Goal: Task Accomplishment & Management: Complete application form

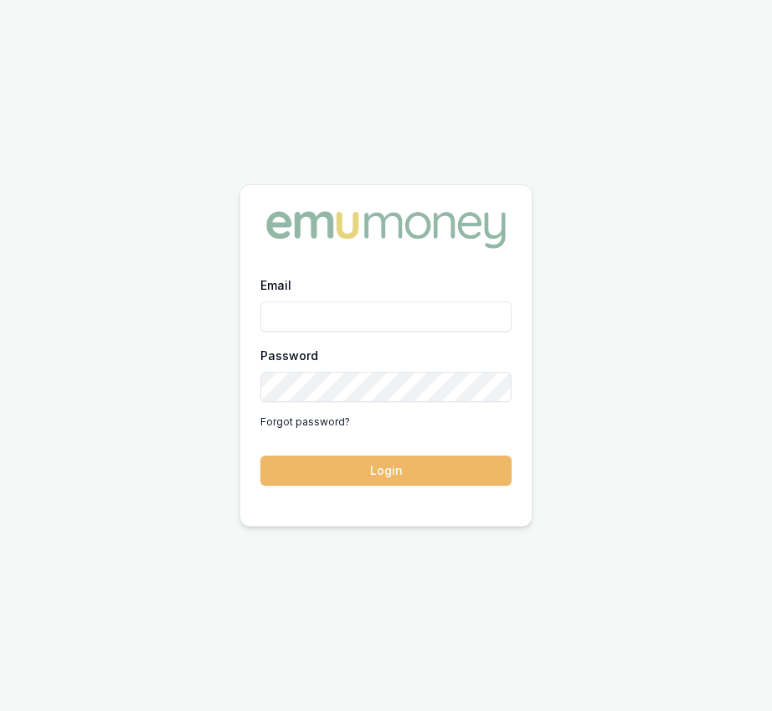
type input "eujin.ooi@emumoney.com.au"
click at [331, 470] on button "Login" at bounding box center [385, 470] width 251 height 30
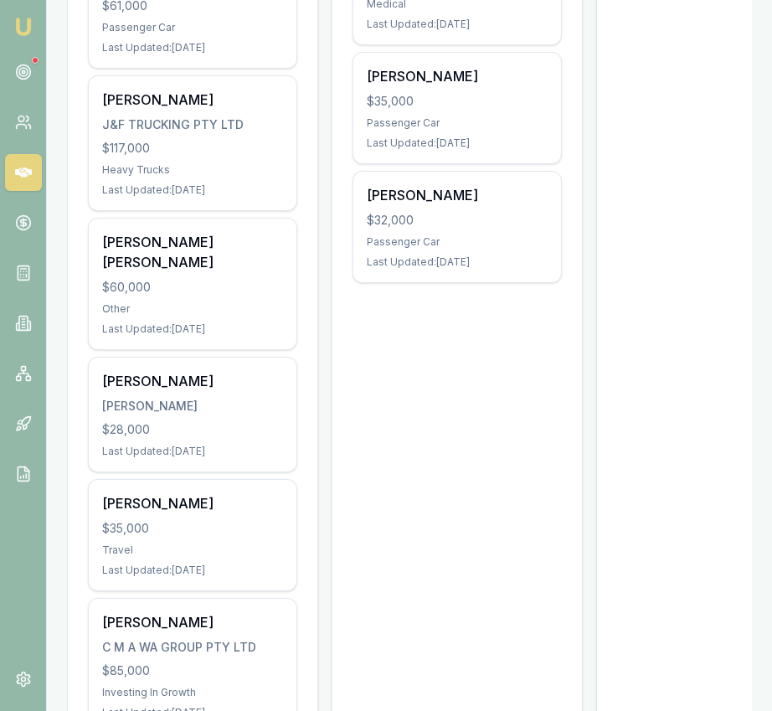
scroll to position [1000, 0]
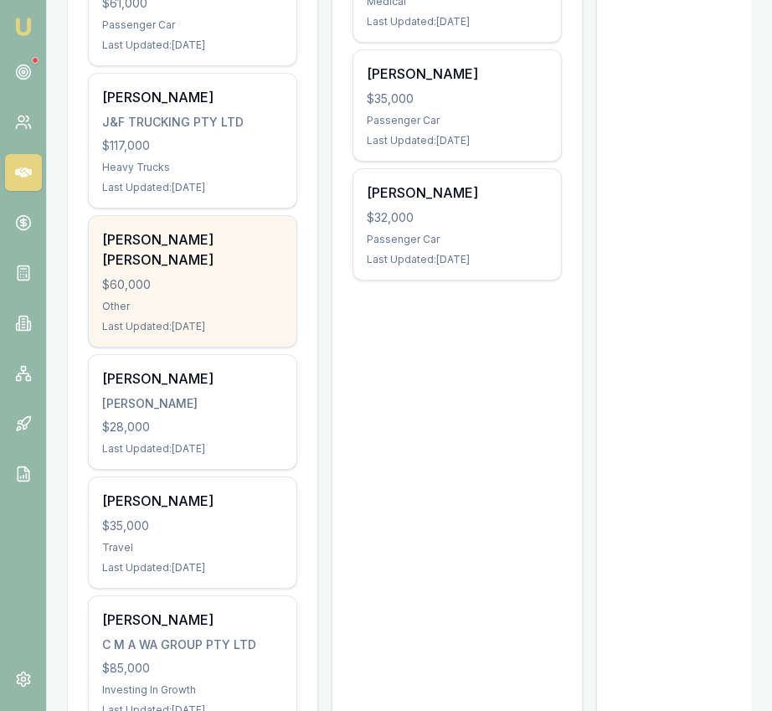
click at [244, 262] on div "[PERSON_NAME] [PERSON_NAME]" at bounding box center [192, 249] width 181 height 40
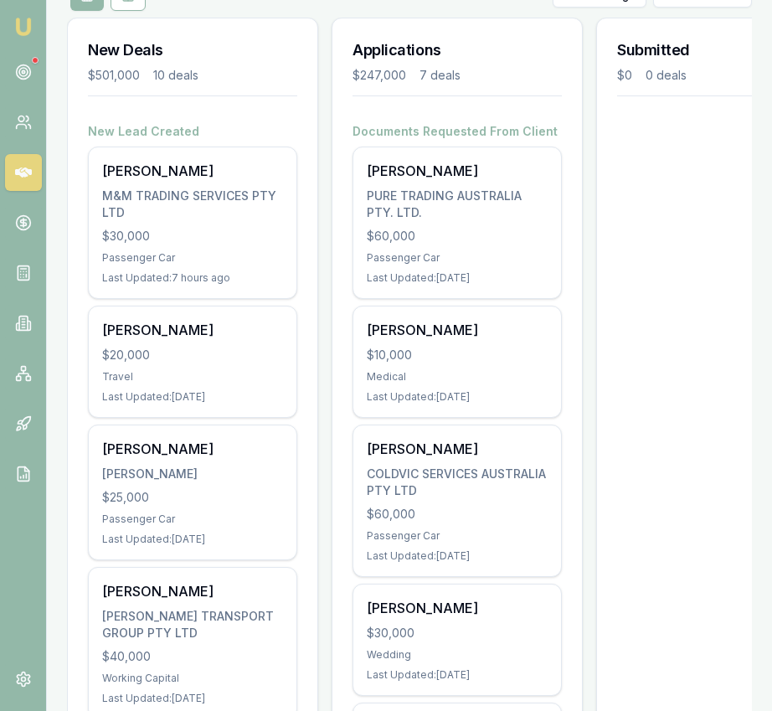
scroll to position [0, 0]
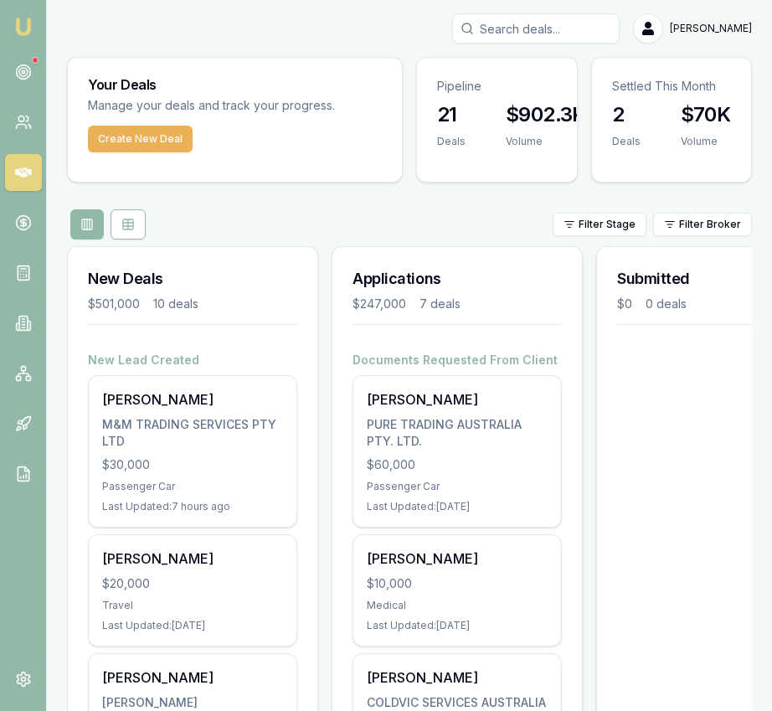
click at [550, 39] on input "Search deals" at bounding box center [535, 28] width 167 height 30
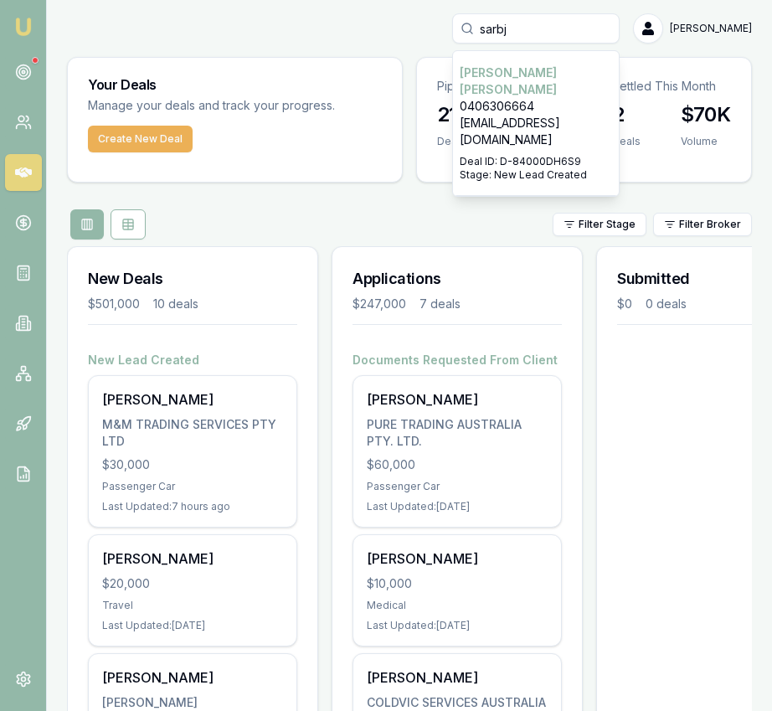
type input "sarbj"
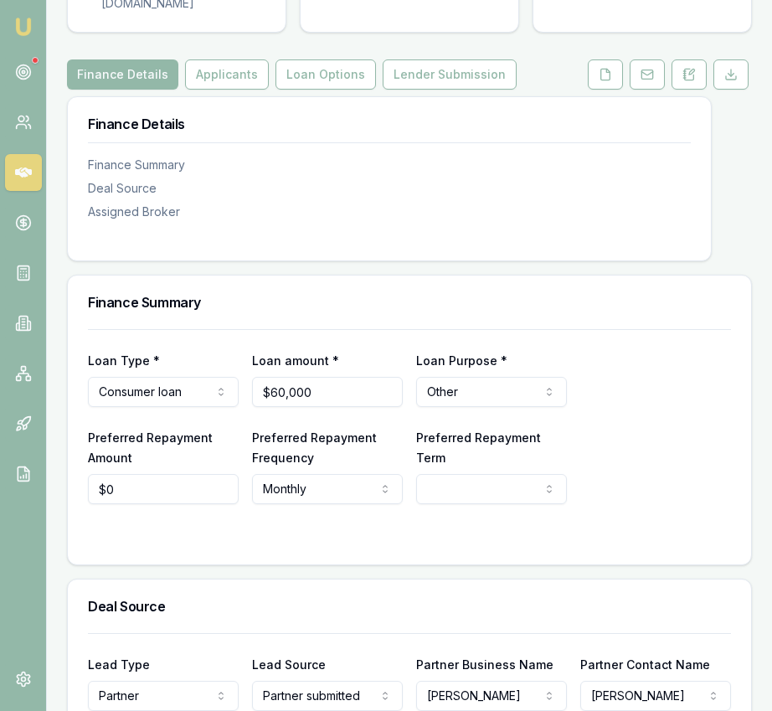
scroll to position [214, 0]
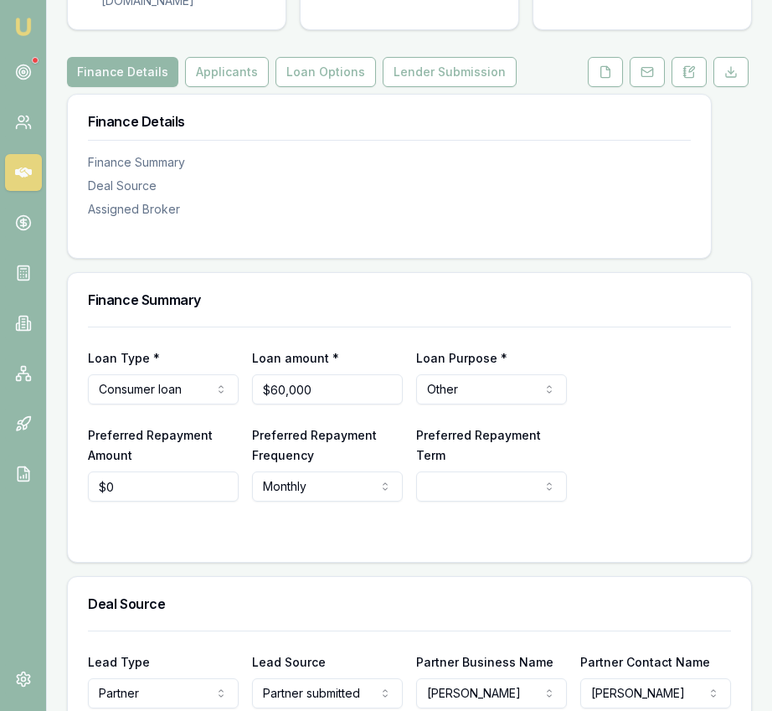
click at [336, 404] on input "$60,000" at bounding box center [327, 389] width 151 height 30
click at [336, 404] on input "60000" at bounding box center [327, 389] width 151 height 30
type input "$50,000"
click at [516, 327] on div at bounding box center [409, 326] width 643 height 1
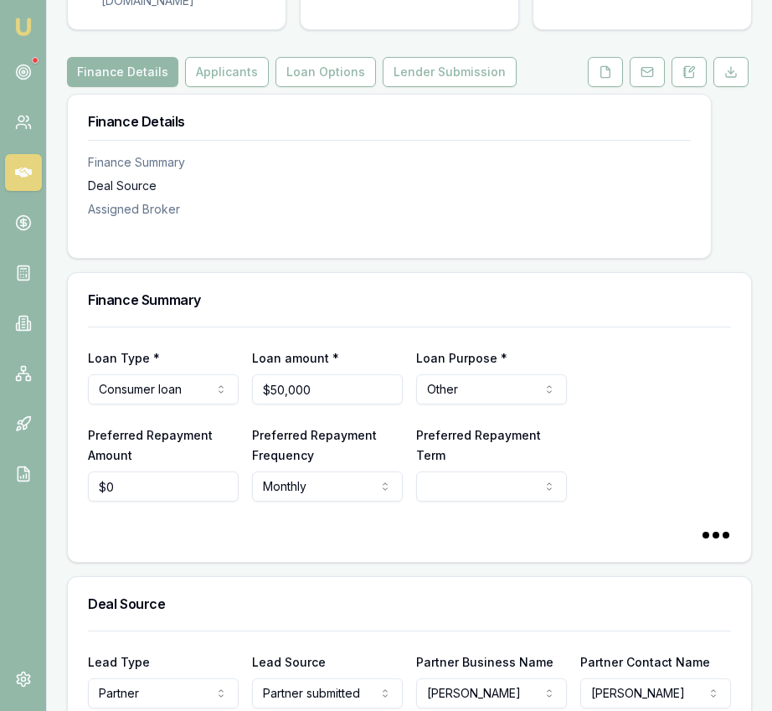
select select "60"
click at [216, 87] on button "Applicants" at bounding box center [227, 72] width 84 height 30
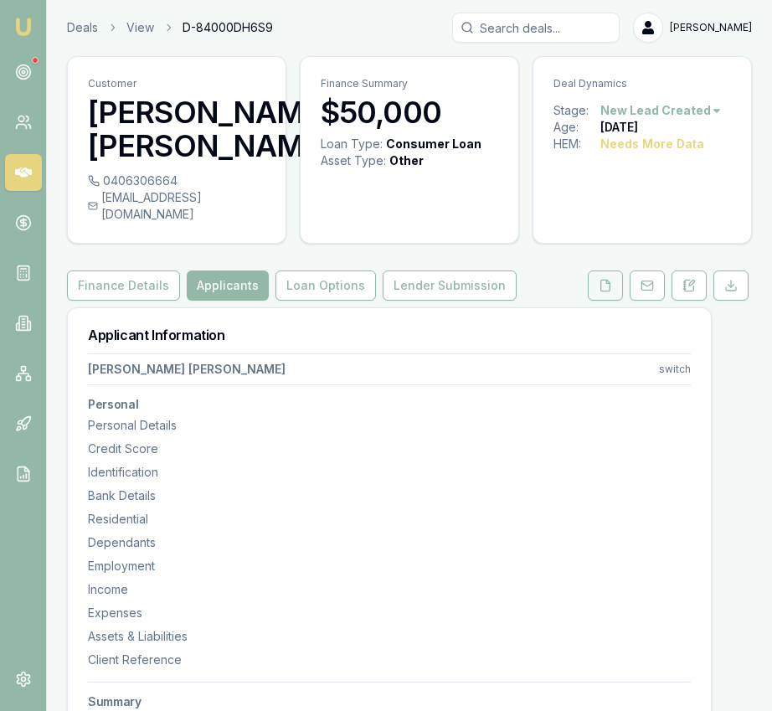
click at [589, 300] on button at bounding box center [605, 285] width 35 height 30
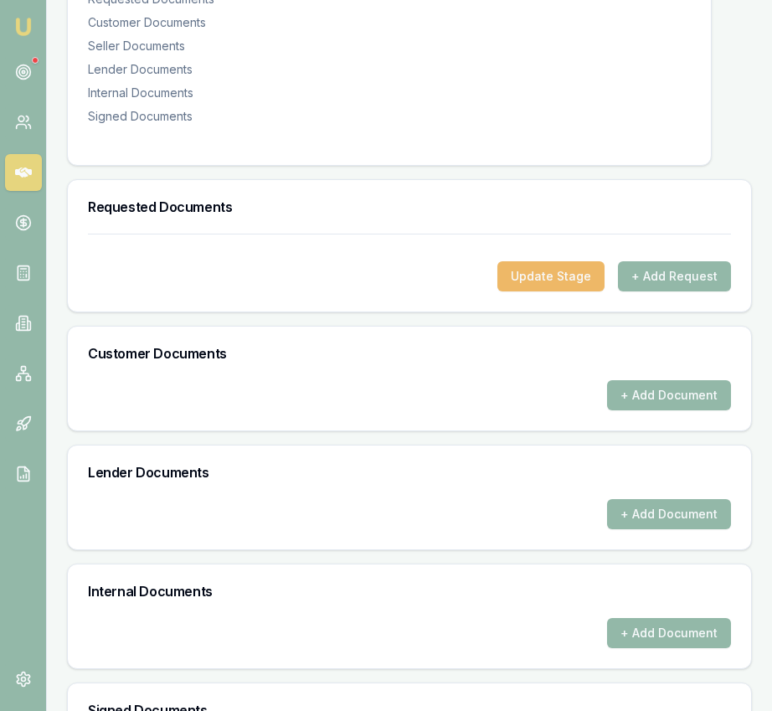
scroll to position [373, 0]
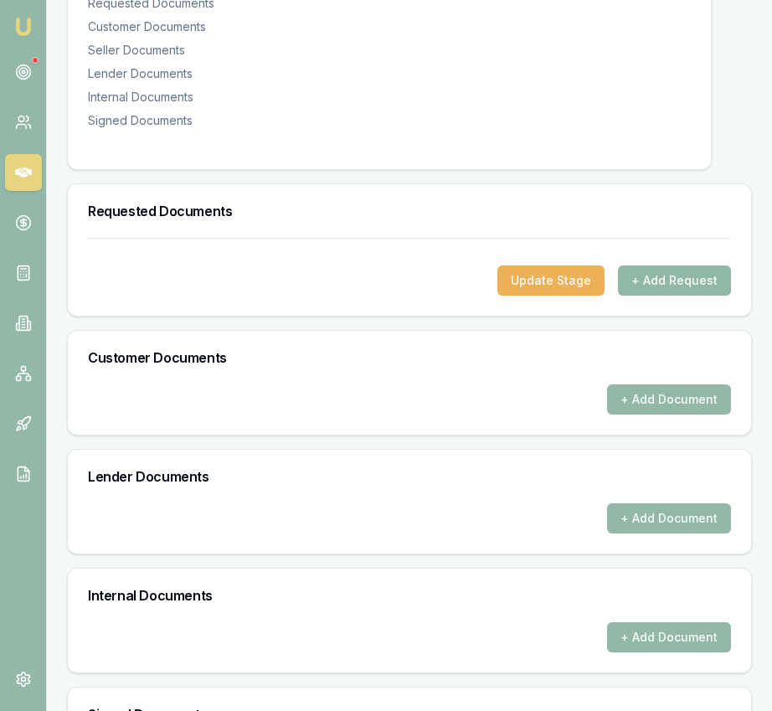
click at [678, 295] on button "+ Add Request" at bounding box center [674, 280] width 113 height 30
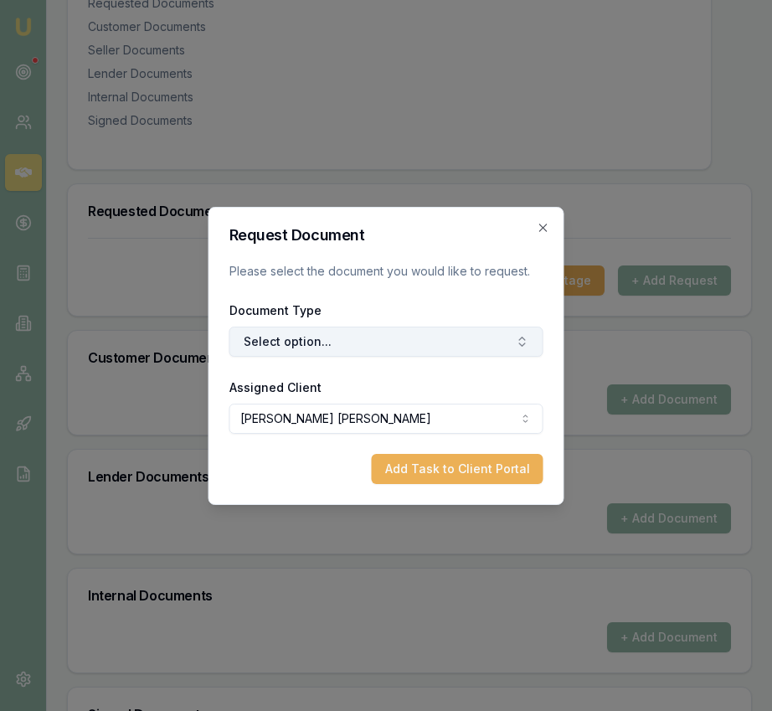
click at [383, 355] on button "Select option..." at bounding box center [386, 341] width 314 height 30
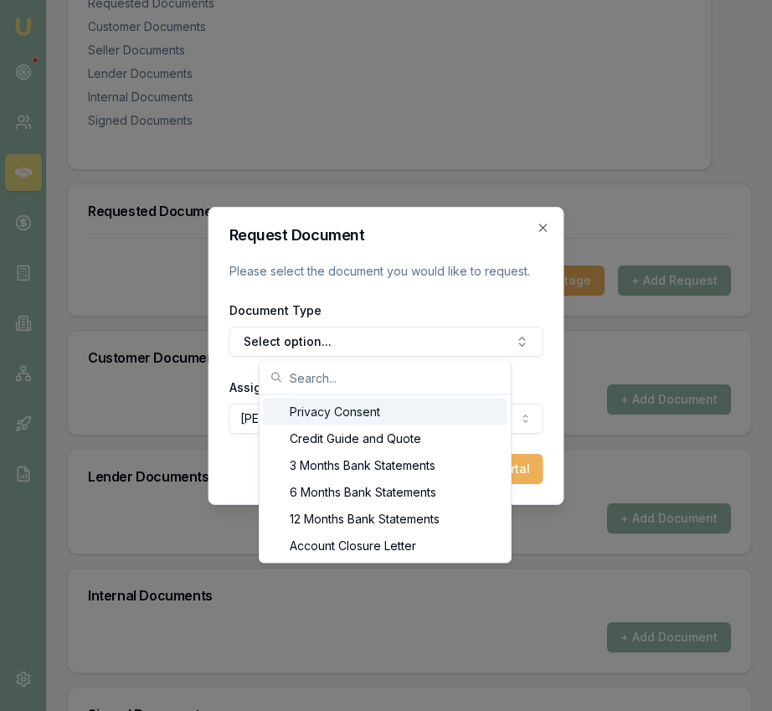
click at [371, 416] on div "Privacy Consent" at bounding box center [385, 411] width 244 height 27
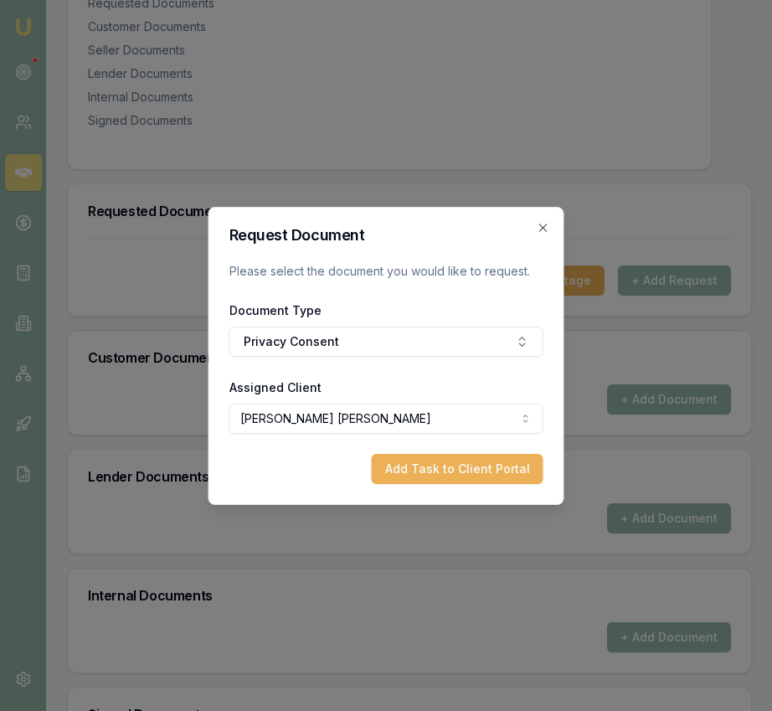
click at [543, 218] on div "Request Document Please select the document you would like to request. Document…" at bounding box center [386, 356] width 356 height 298
click at [537, 239] on h2 "Request Document" at bounding box center [386, 235] width 314 height 15
click at [537, 222] on icon "button" at bounding box center [543, 227] width 13 height 13
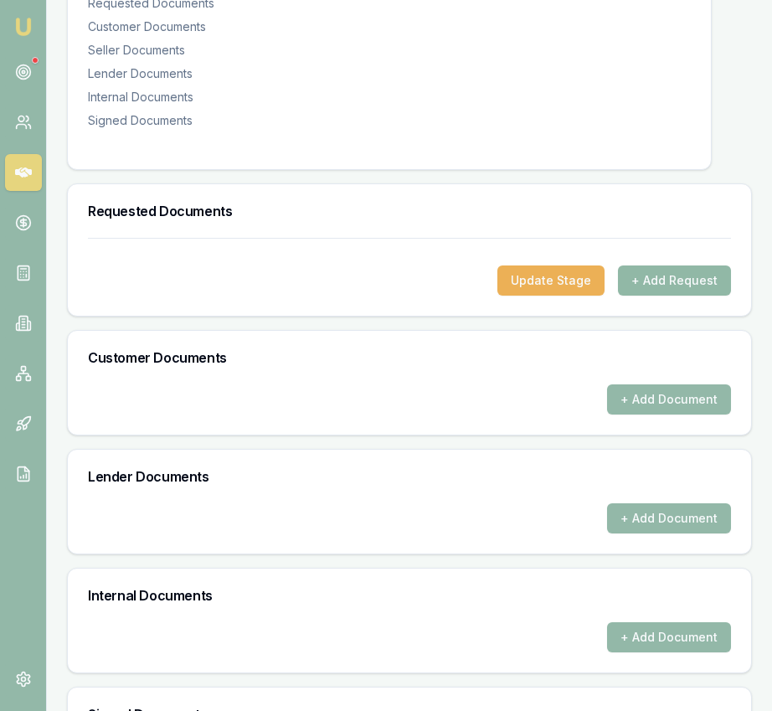
click at [665, 295] on button "+ Add Request" at bounding box center [674, 280] width 113 height 30
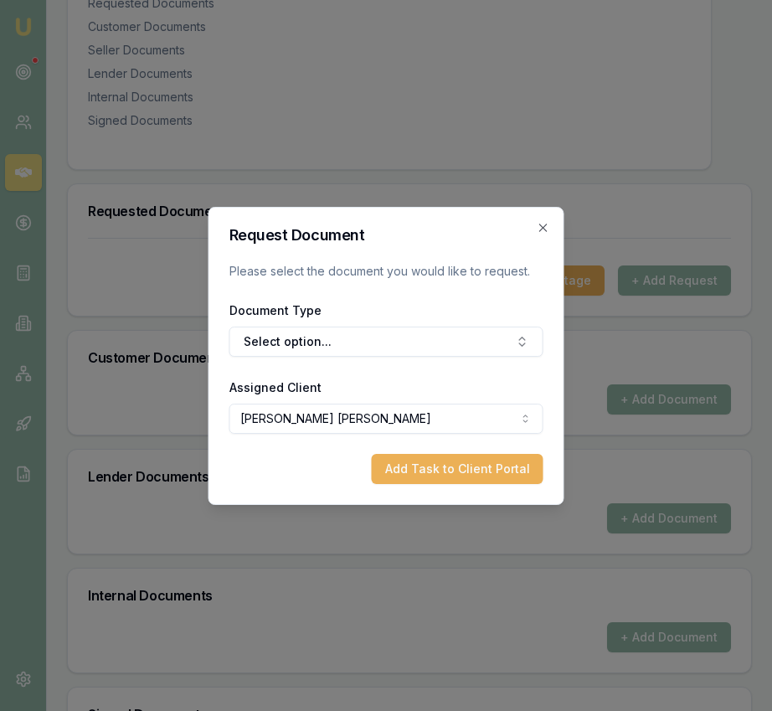
click at [548, 229] on icon "button" at bounding box center [543, 227] width 13 height 13
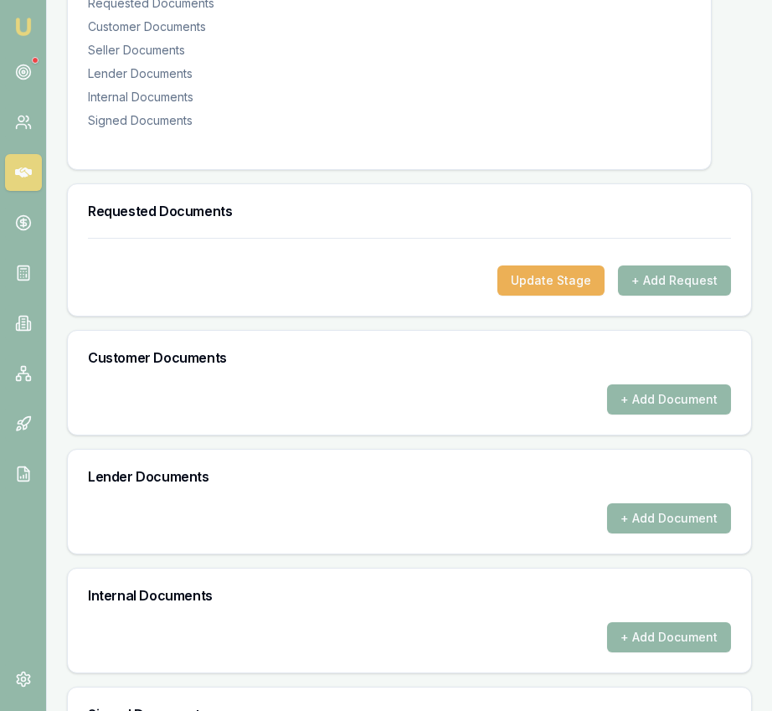
scroll to position [0, 0]
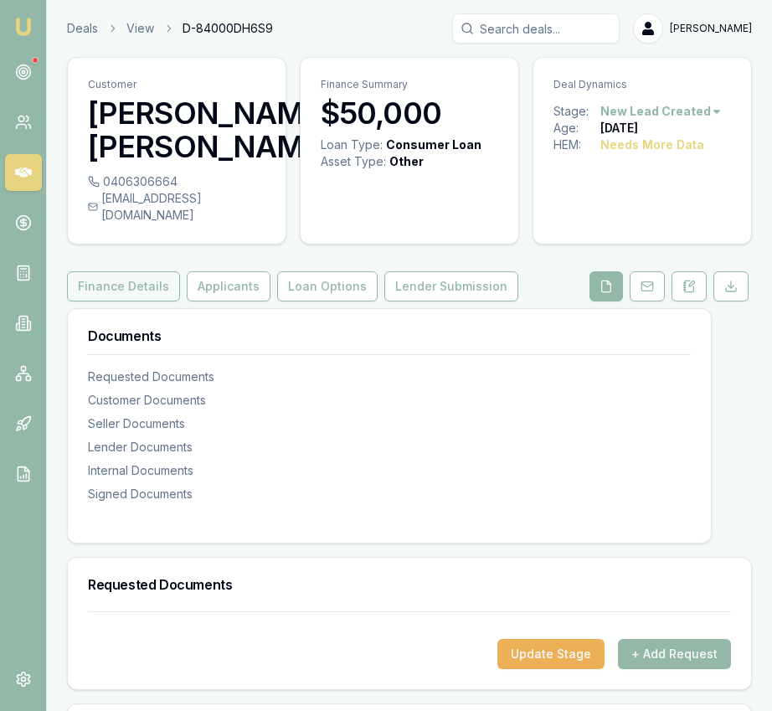
click at [131, 301] on button "Finance Details" at bounding box center [123, 286] width 113 height 30
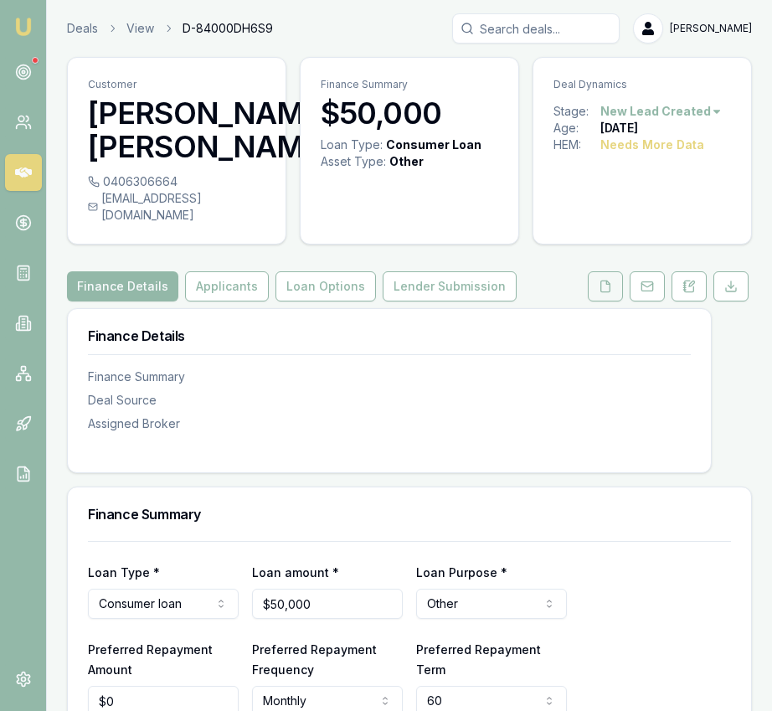
click at [601, 291] on icon at bounding box center [605, 285] width 9 height 11
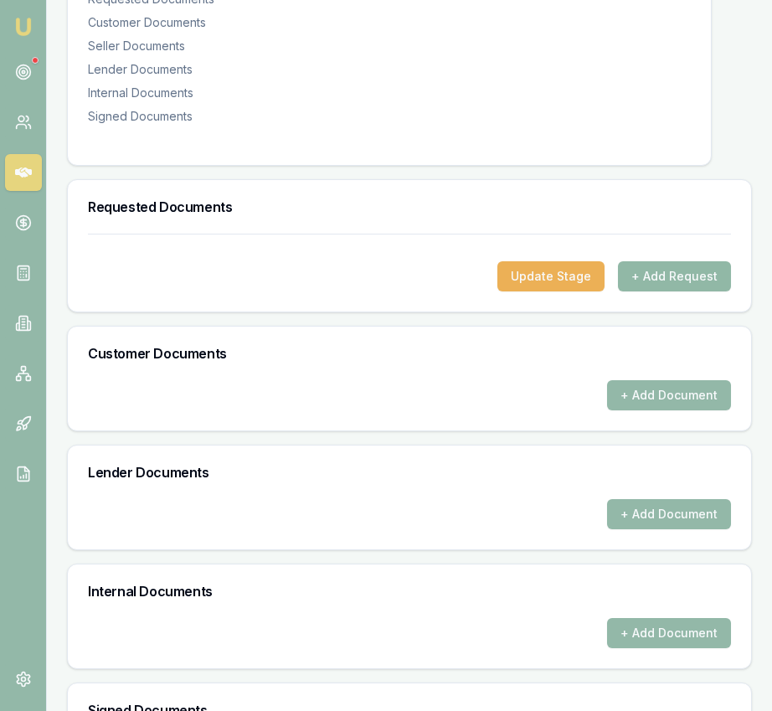
scroll to position [394, 0]
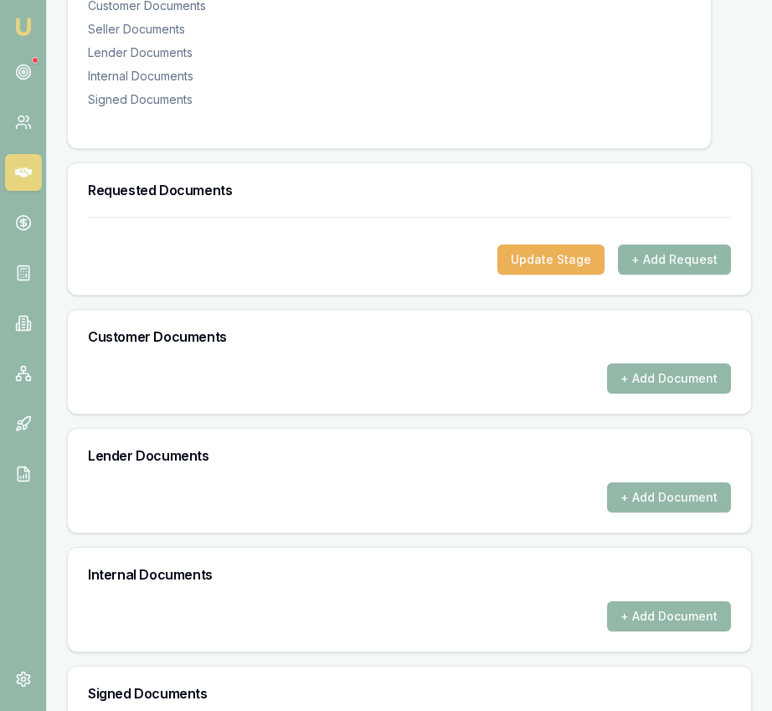
click at [669, 275] on button "+ Add Request" at bounding box center [674, 259] width 113 height 30
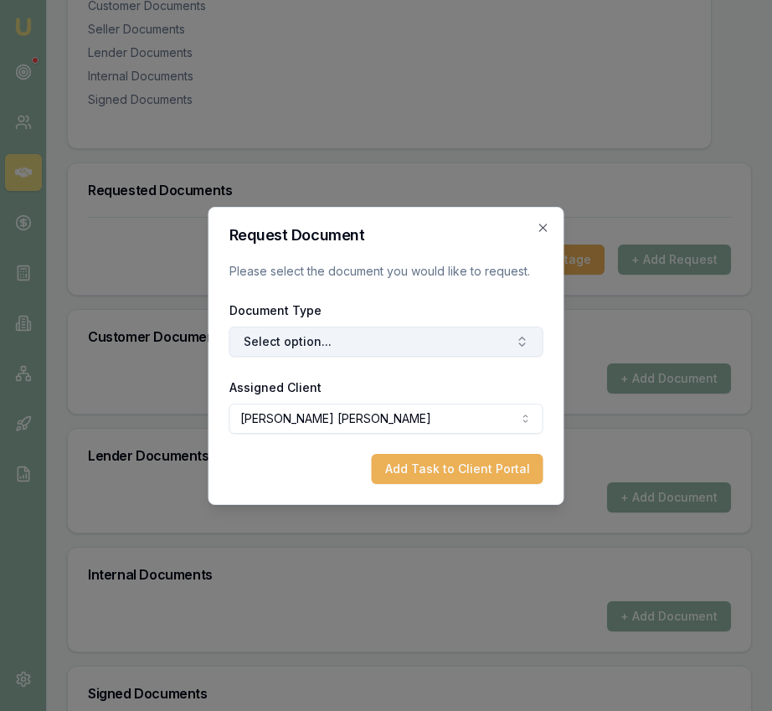
click at [398, 344] on button "Select option..." at bounding box center [386, 341] width 314 height 30
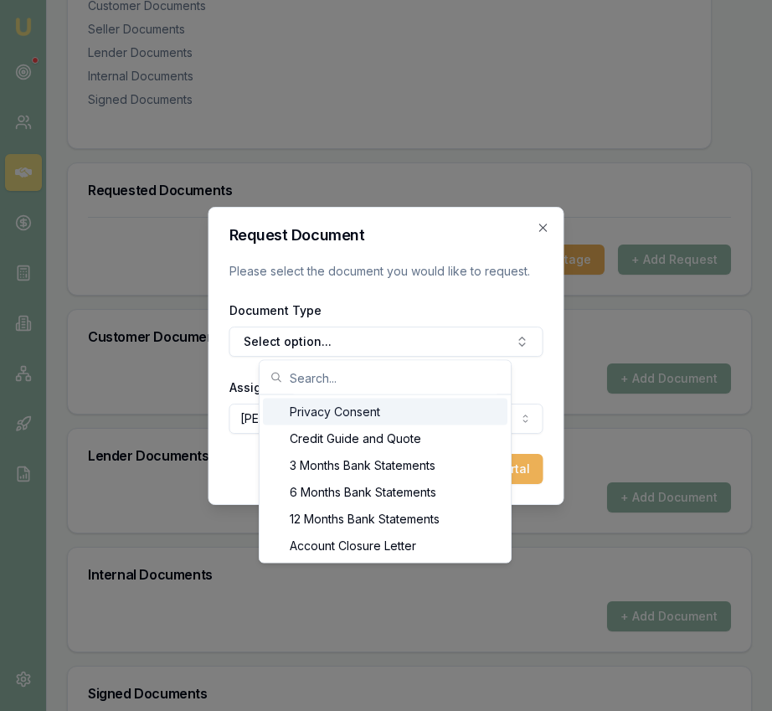
click at [358, 414] on div "Privacy Consent" at bounding box center [385, 411] width 244 height 27
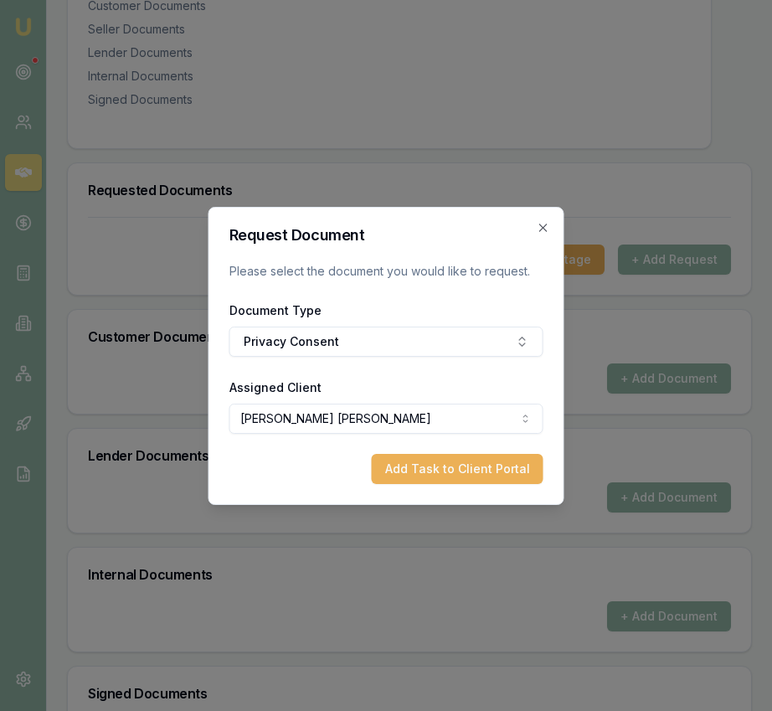
click at [475, 472] on button "Add Task to Client Portal" at bounding box center [458, 469] width 172 height 30
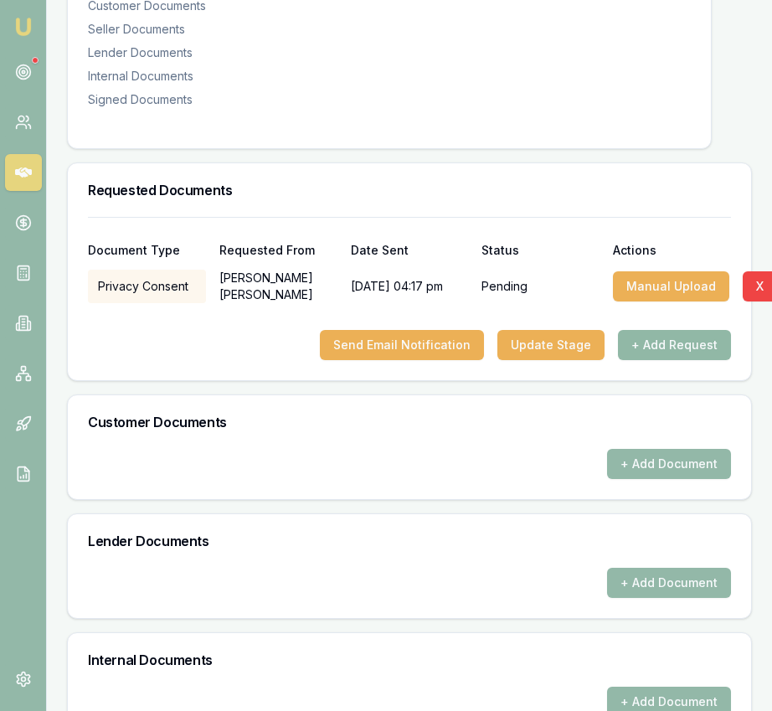
click at [673, 360] on button "+ Add Request" at bounding box center [674, 345] width 113 height 30
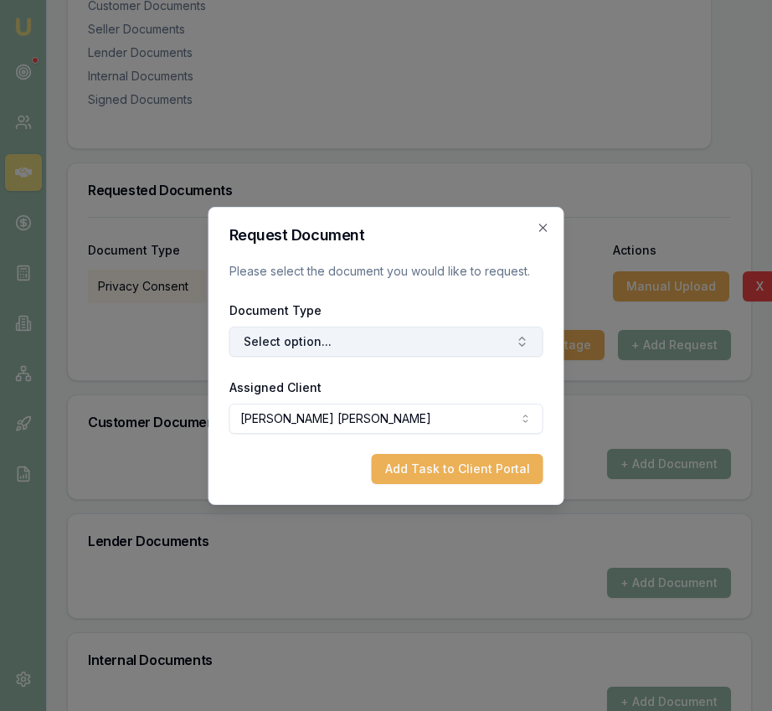
click at [406, 352] on button "Select option..." at bounding box center [386, 341] width 314 height 30
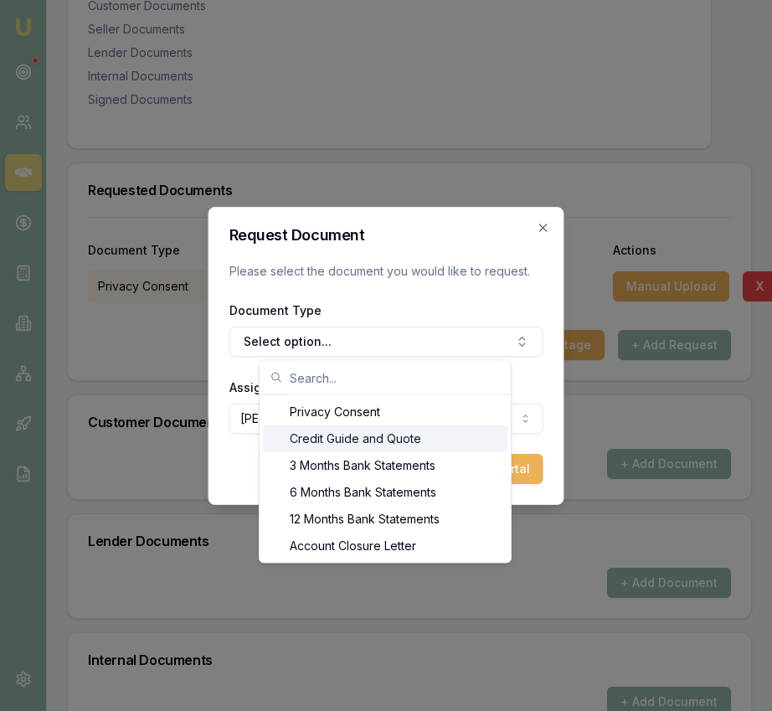
click at [388, 433] on div "Credit Guide and Quote" at bounding box center [385, 438] width 244 height 27
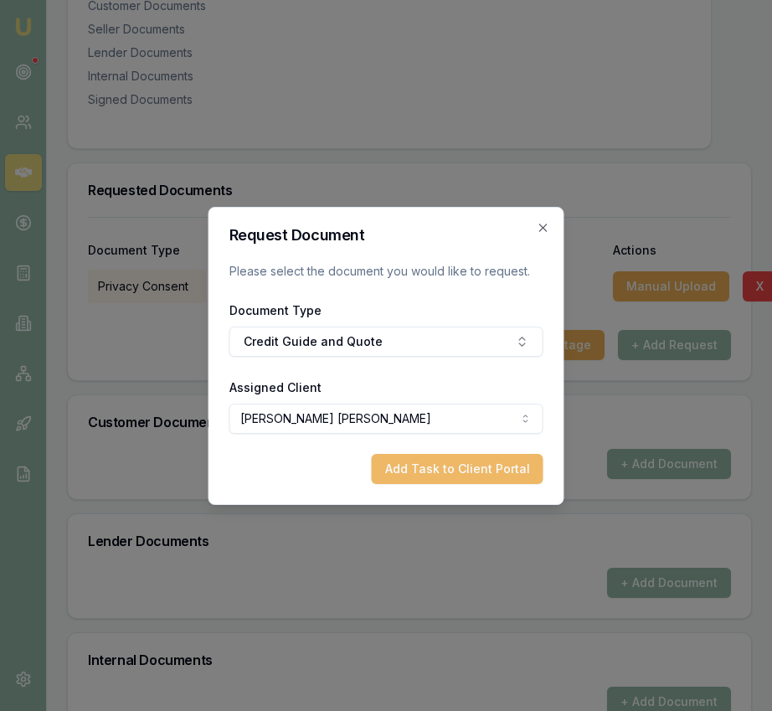
click at [438, 469] on button "Add Task to Client Portal" at bounding box center [458, 469] width 172 height 30
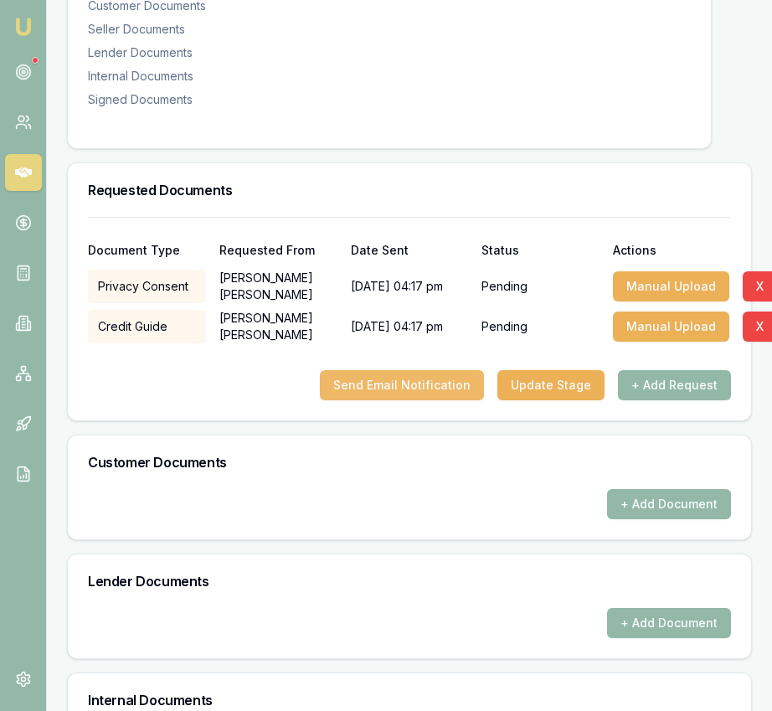
click at [412, 400] on button "Send Email Notification" at bounding box center [402, 385] width 164 height 30
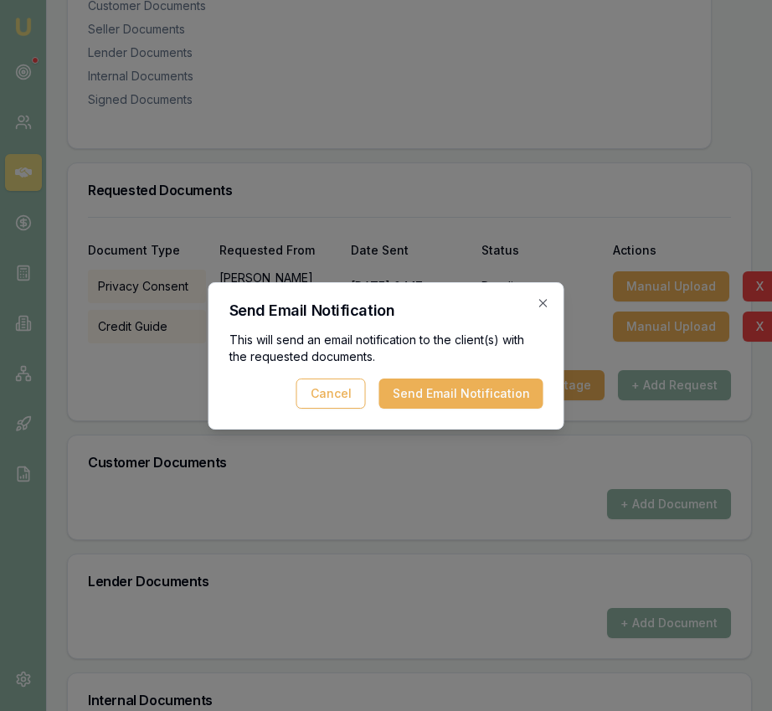
click at [486, 398] on button "Send Email Notification" at bounding box center [461, 393] width 164 height 30
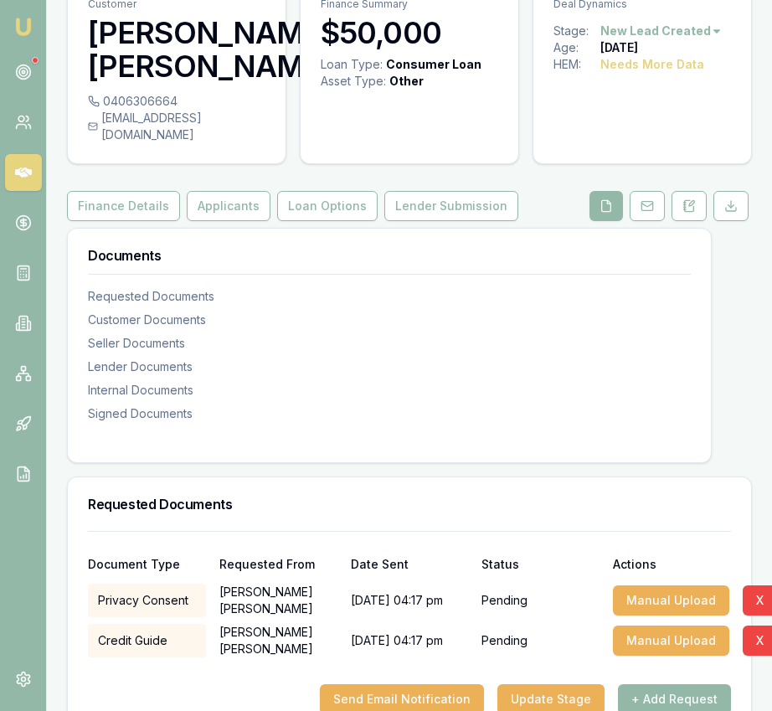
scroll to position [0, 0]
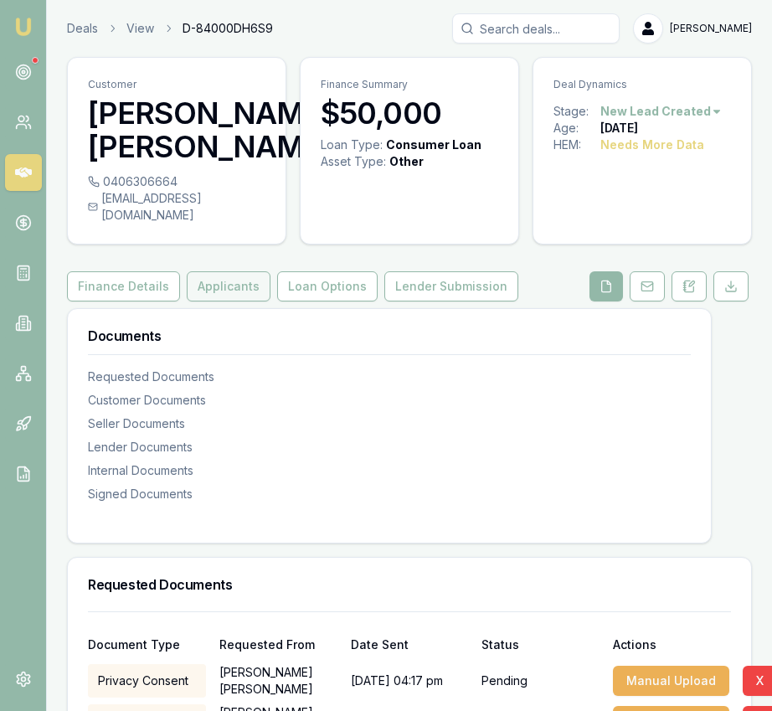
click at [244, 301] on button "Applicants" at bounding box center [229, 286] width 84 height 30
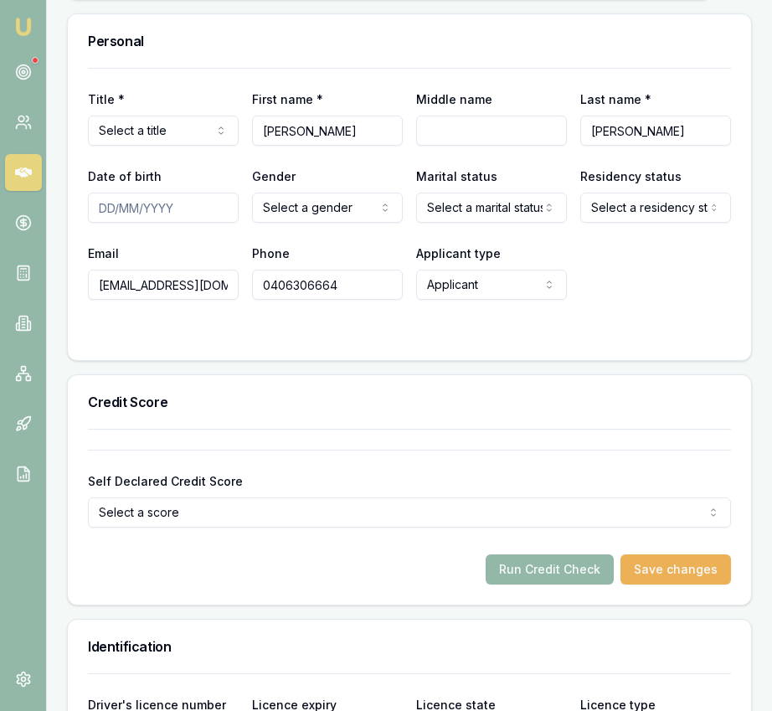
scroll to position [823, 0]
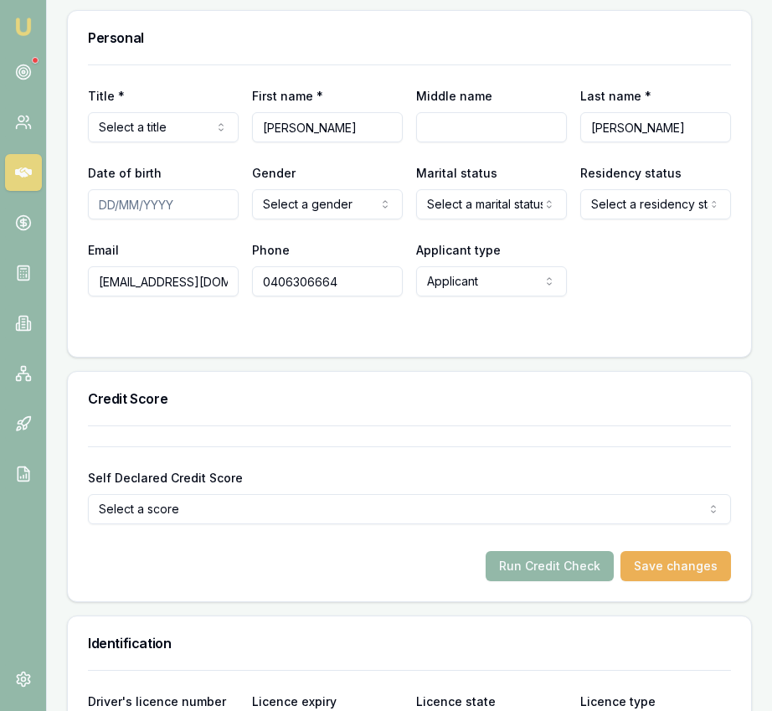
select select "Mrs"
drag, startPoint x: 366, startPoint y: 180, endPoint x: 327, endPoint y: 182, distance: 38.5
click at [327, 142] on input "[PERSON_NAME]" at bounding box center [327, 127] width 151 height 30
type input "[PERSON_NAME]"
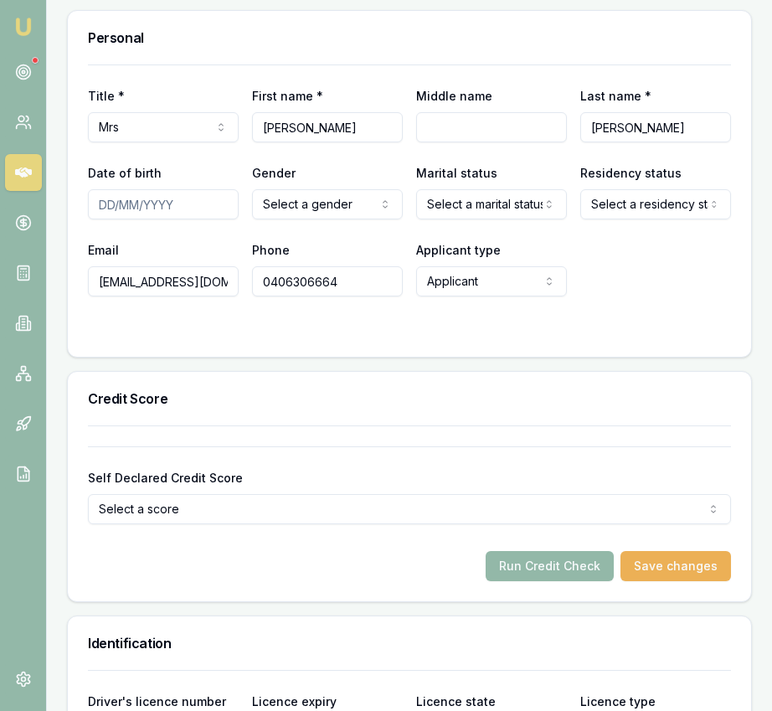
drag, startPoint x: 650, startPoint y: 178, endPoint x: 575, endPoint y: 177, distance: 74.5
click at [575, 142] on div "Title * Mrs Mr Mrs Miss Ms Dr [PERSON_NAME] First name * [PERSON_NAME] Middle n…" at bounding box center [409, 113] width 643 height 57
type input "KAUR"
drag, startPoint x: 103, startPoint y: 254, endPoint x: 115, endPoint y: 252, distance: 11.8
click at [103, 219] on input "Date of birth" at bounding box center [163, 204] width 151 height 30
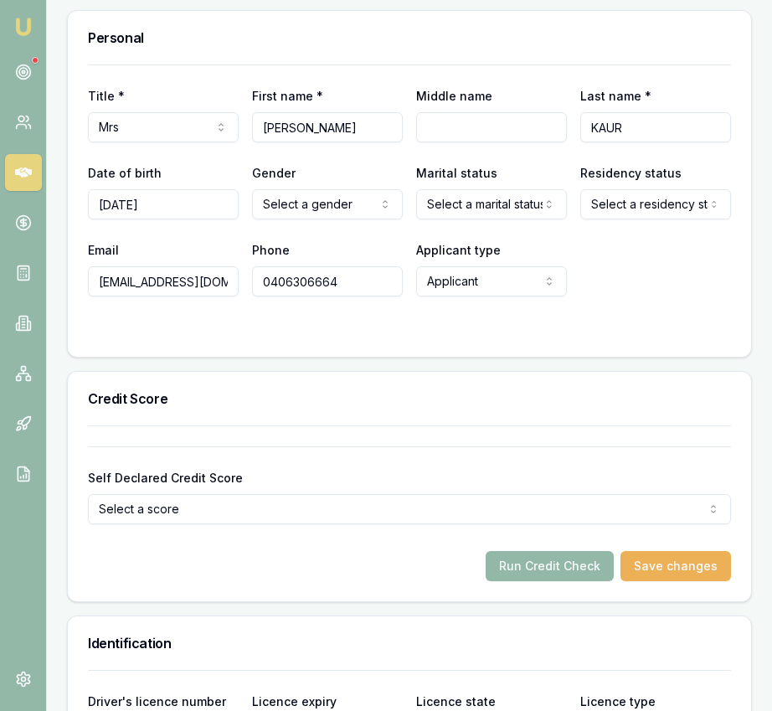
type input "[DATE]"
select select "[DEMOGRAPHIC_DATA]"
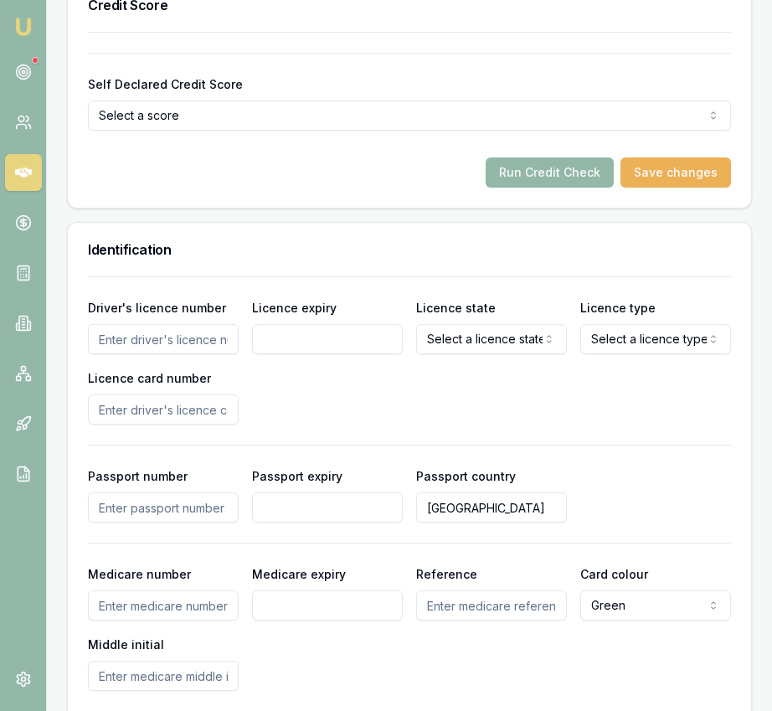
scroll to position [1228, 0]
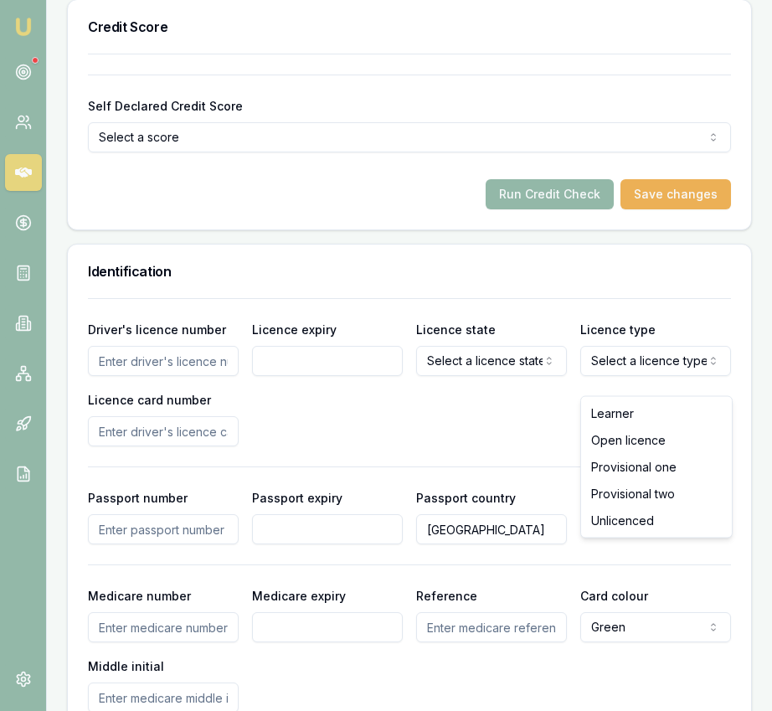
select select "UNLICENCED"
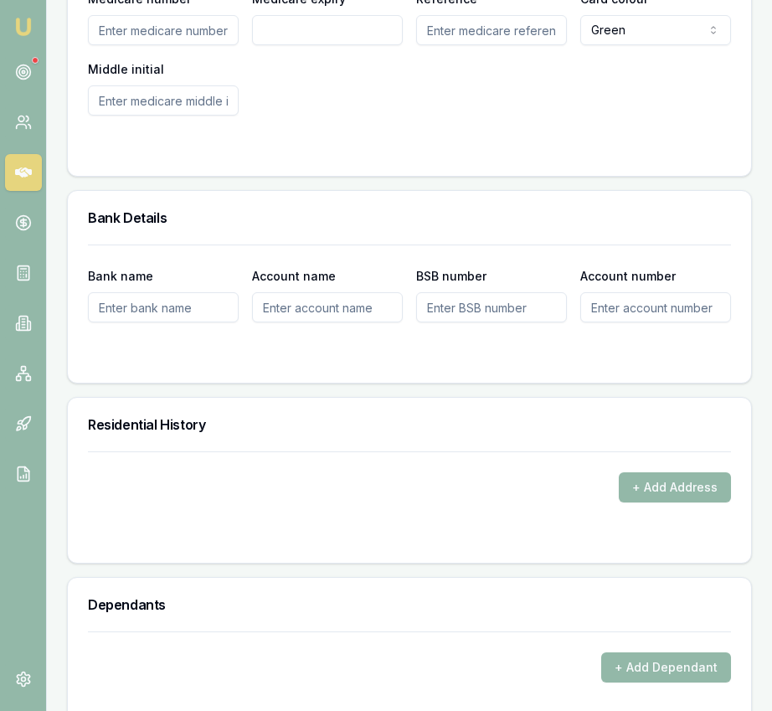
scroll to position [1764, 0]
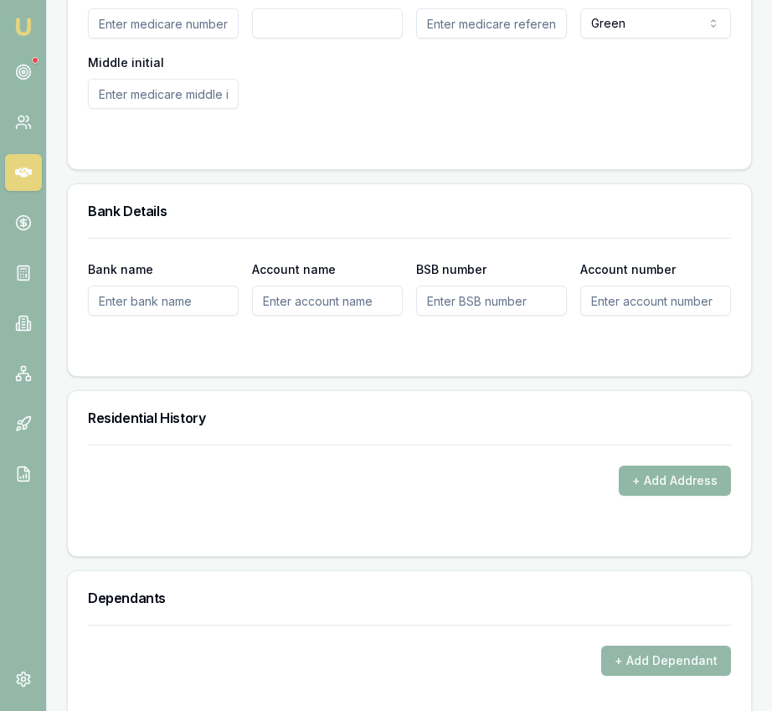
click at [680, 495] on button "+ Add Address" at bounding box center [675, 480] width 112 height 30
click at [653, 495] on button "+ Add Address" at bounding box center [675, 480] width 112 height 30
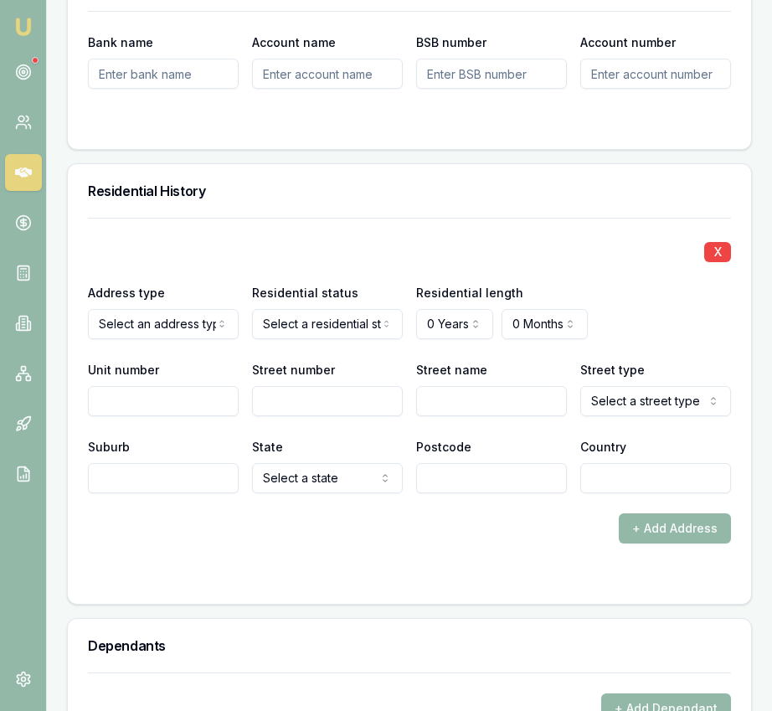
scroll to position [1995, 0]
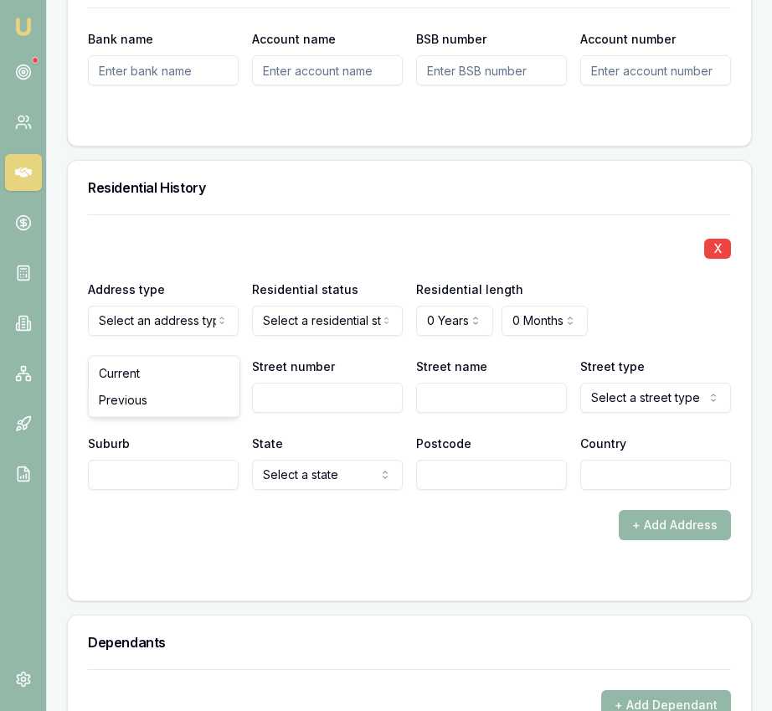
drag, startPoint x: 187, startPoint y: 383, endPoint x: 219, endPoint y: 372, distance: 34.2
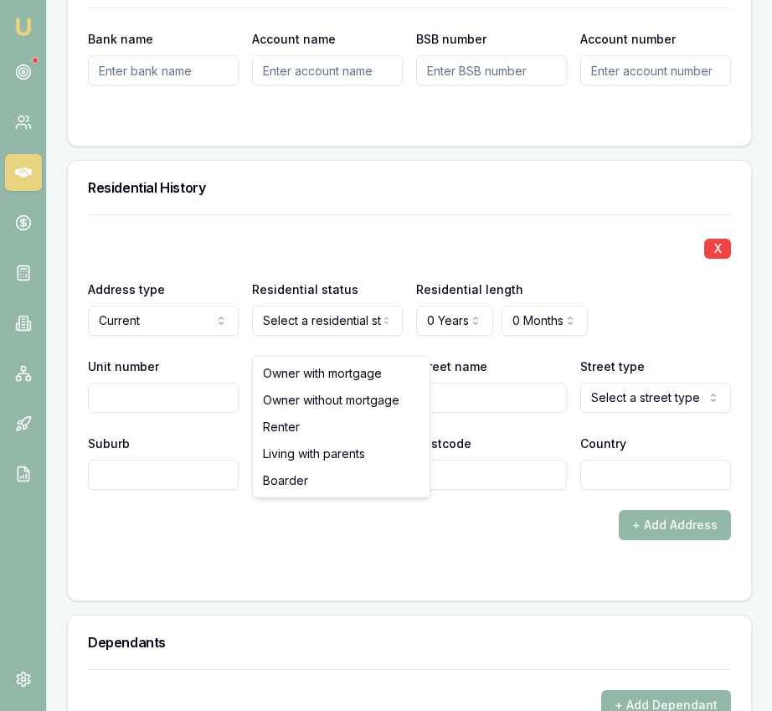
select select "RENTER"
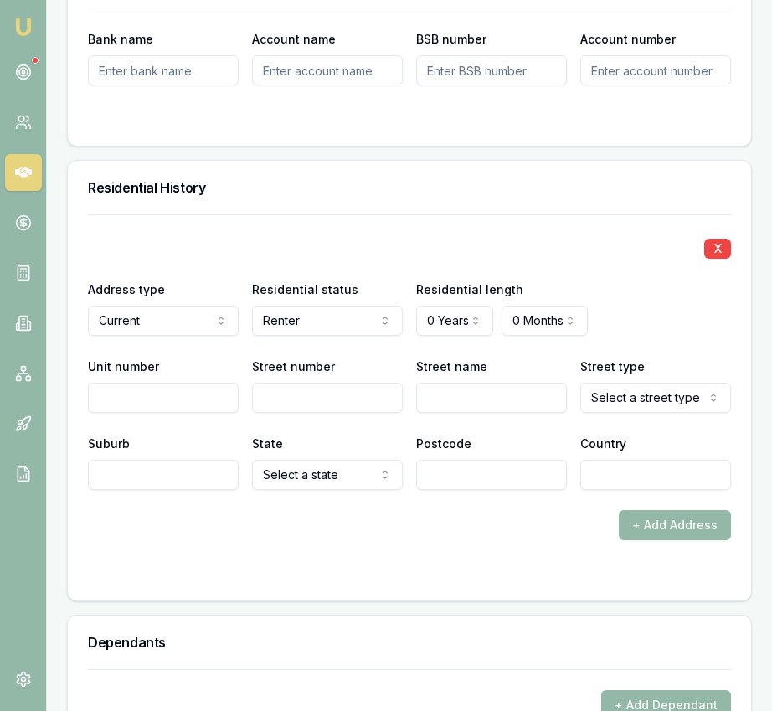
click at [460, 450] on label "Postcode" at bounding box center [443, 443] width 55 height 14
click at [460, 464] on input "Postcode" at bounding box center [491, 475] width 151 height 30
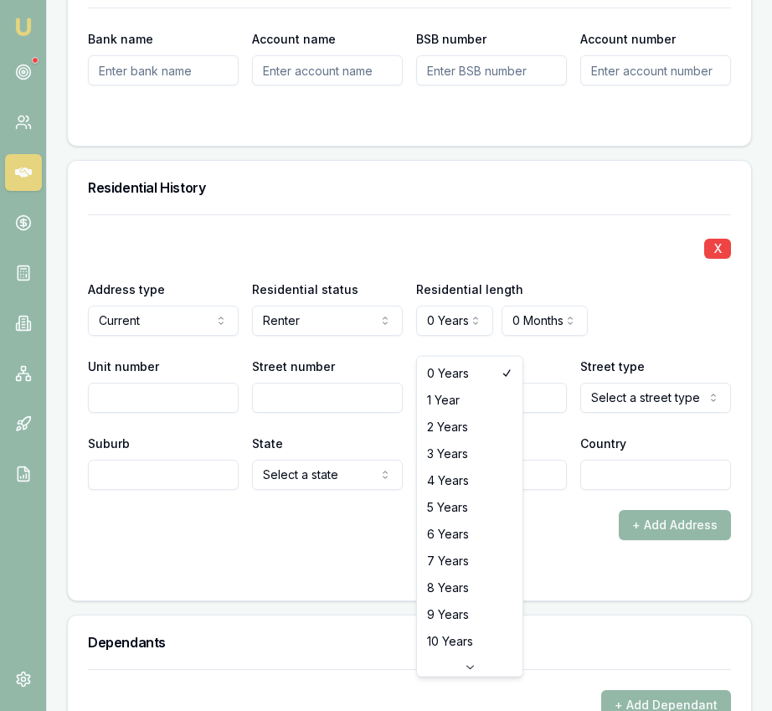
select select "4"
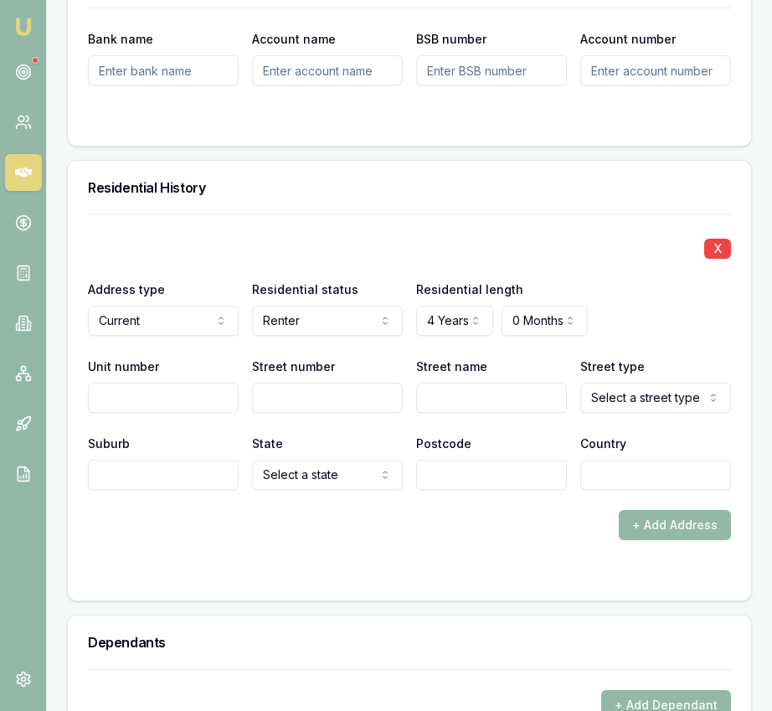
click at [337, 413] on input "Street number" at bounding box center [327, 398] width 151 height 30
type input "12"
click at [455, 413] on input "Street name" at bounding box center [491, 398] width 151 height 30
type input "Modern"
select select "Avenue"
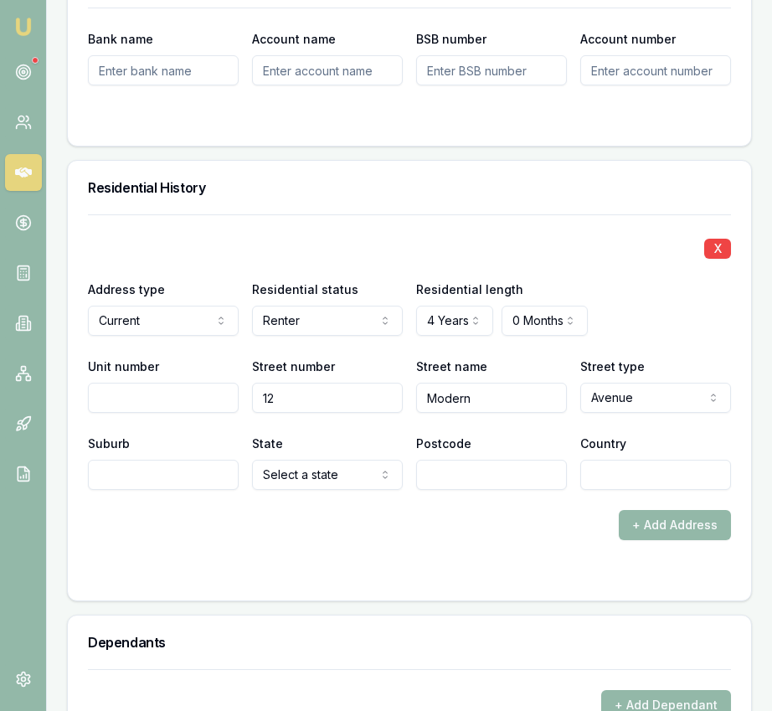
click at [175, 490] on input "Suburb" at bounding box center [163, 475] width 151 height 30
type input "[PERSON_NAME]"
select select "VIC"
click at [515, 506] on div "X Address type Current Current Previous Residential status Renter Owner with mo…" at bounding box center [409, 377] width 643 height 326
click at [506, 490] on input "Postcode" at bounding box center [491, 475] width 151 height 30
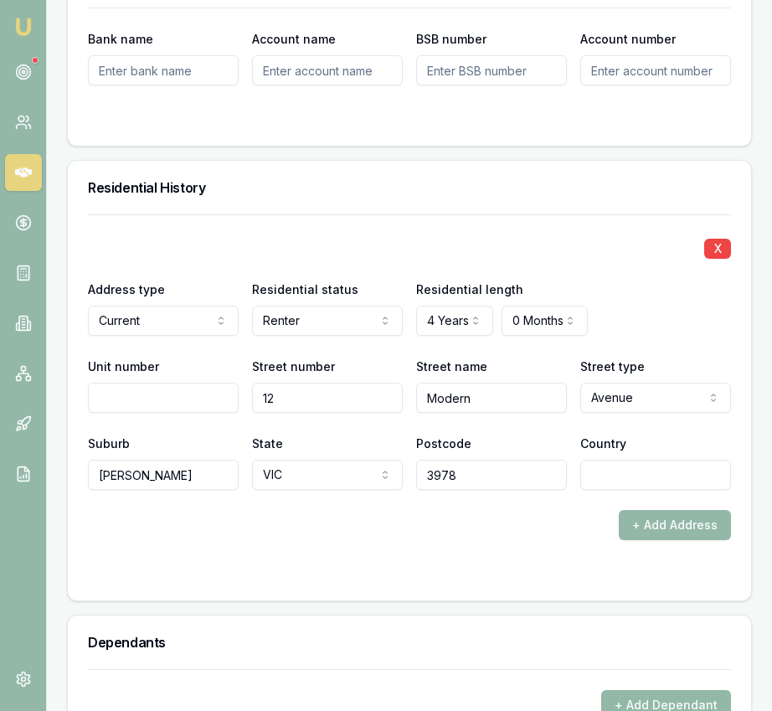
type input "3978"
click at [654, 489] on input "Country" at bounding box center [655, 475] width 151 height 30
type input "[GEOGRAPHIC_DATA]"
click at [647, 321] on div "Address type Current Current Previous Residential status Renter Owner with mort…" at bounding box center [409, 306] width 643 height 57
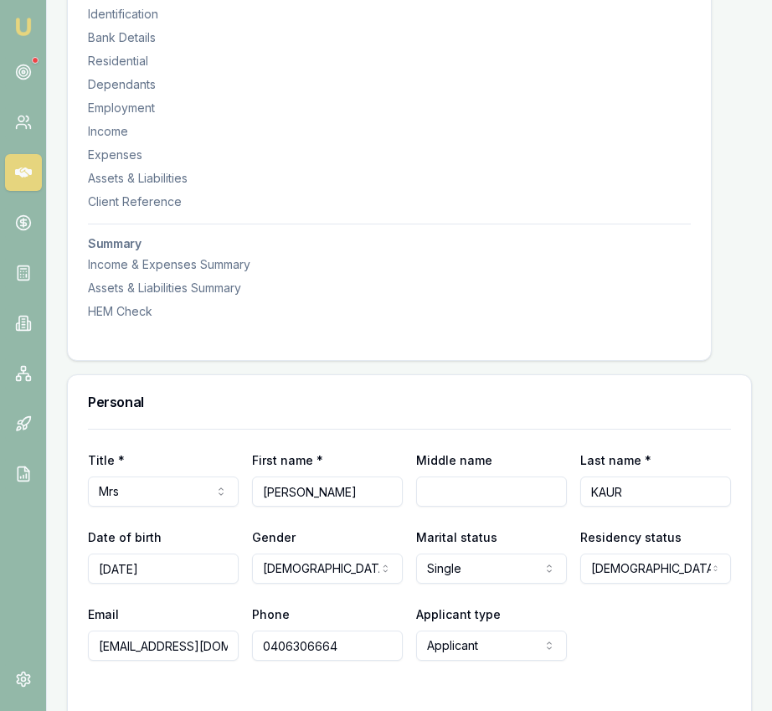
scroll to position [0, 0]
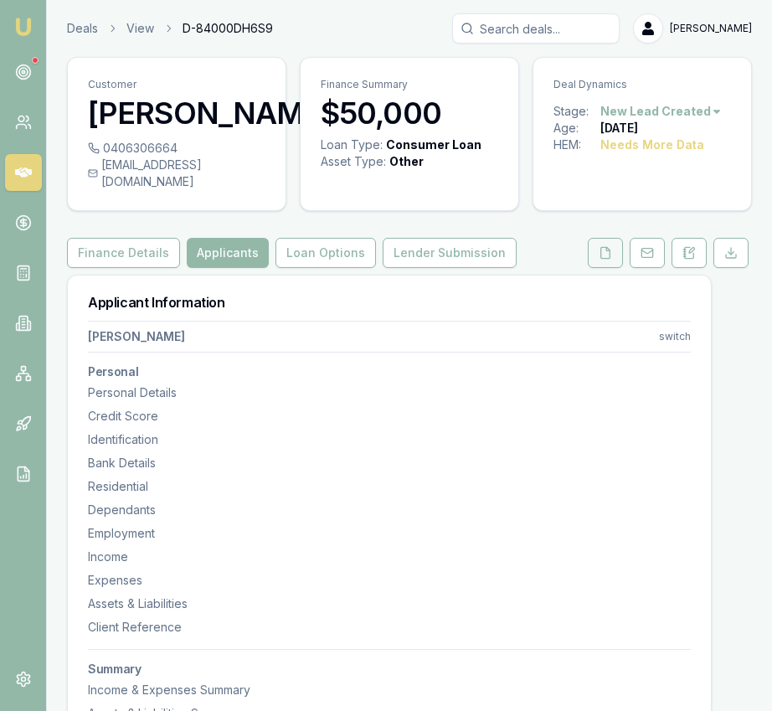
click at [608, 268] on button at bounding box center [605, 253] width 35 height 30
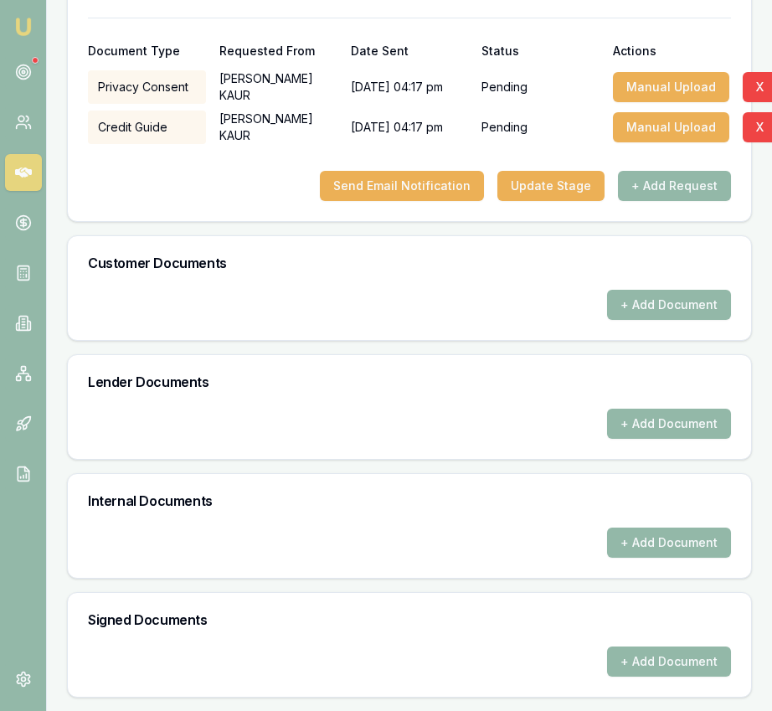
scroll to position [564, 0]
click at [660, 320] on button "+ Add Document" at bounding box center [669, 305] width 124 height 30
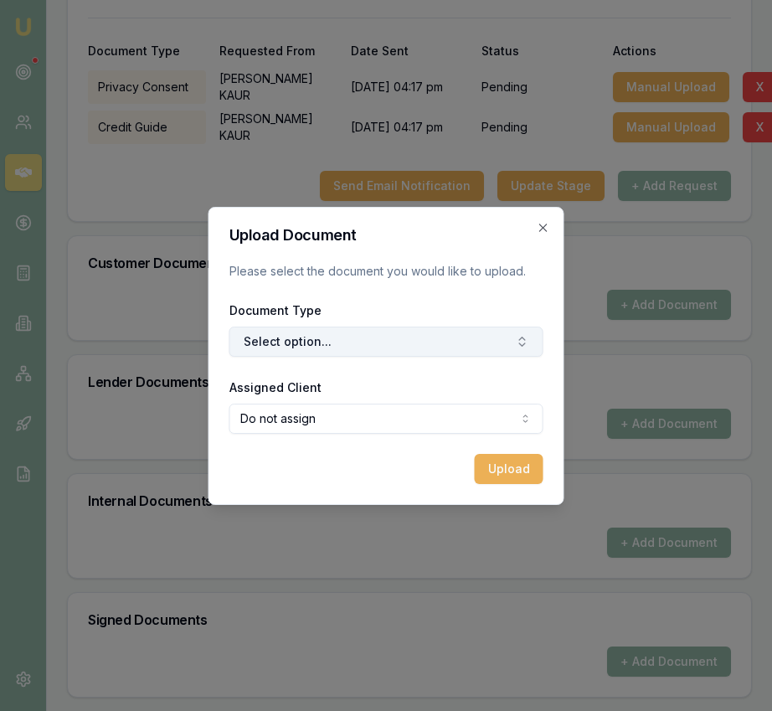
click at [486, 351] on button "Select option..." at bounding box center [386, 341] width 314 height 30
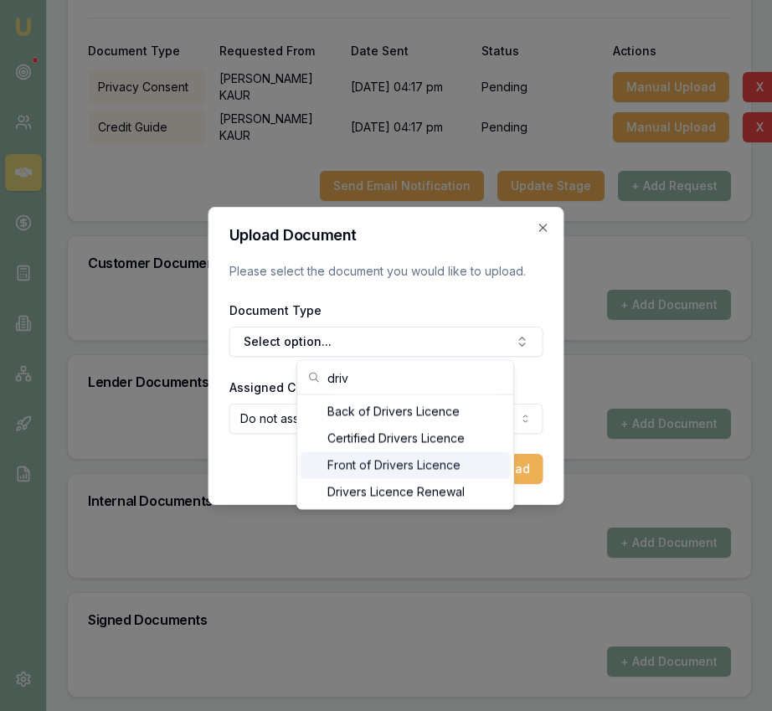
type input "driv"
click at [446, 454] on div "Front of Drivers Licence" at bounding box center [404, 465] width 209 height 27
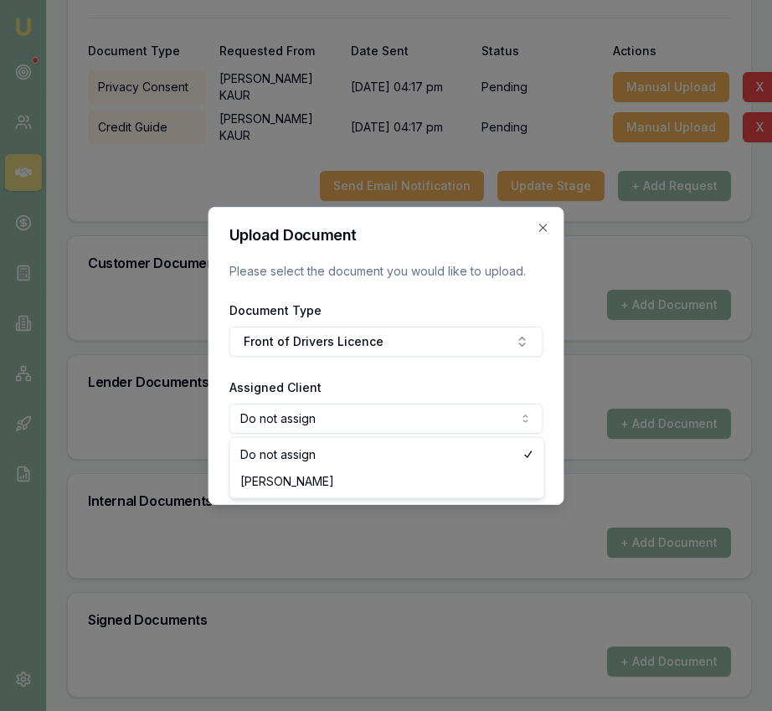
select select "U-88BOCVKNEA"
click at [510, 449] on form "Upload Document Please select the document you would like to upload. Document T…" at bounding box center [386, 356] width 314 height 256
click at [504, 477] on button "Upload" at bounding box center [509, 469] width 69 height 30
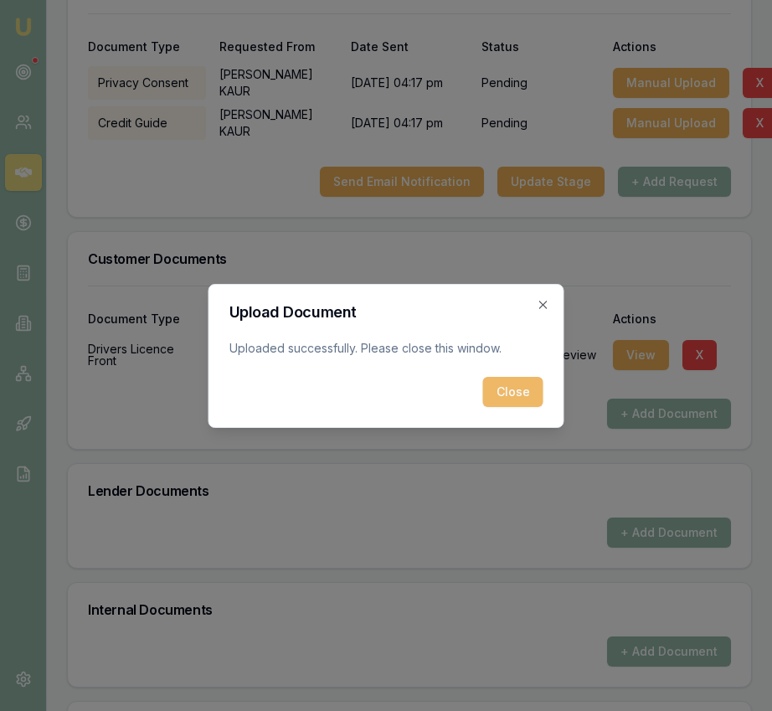
click at [516, 403] on button "Close" at bounding box center [513, 392] width 60 height 30
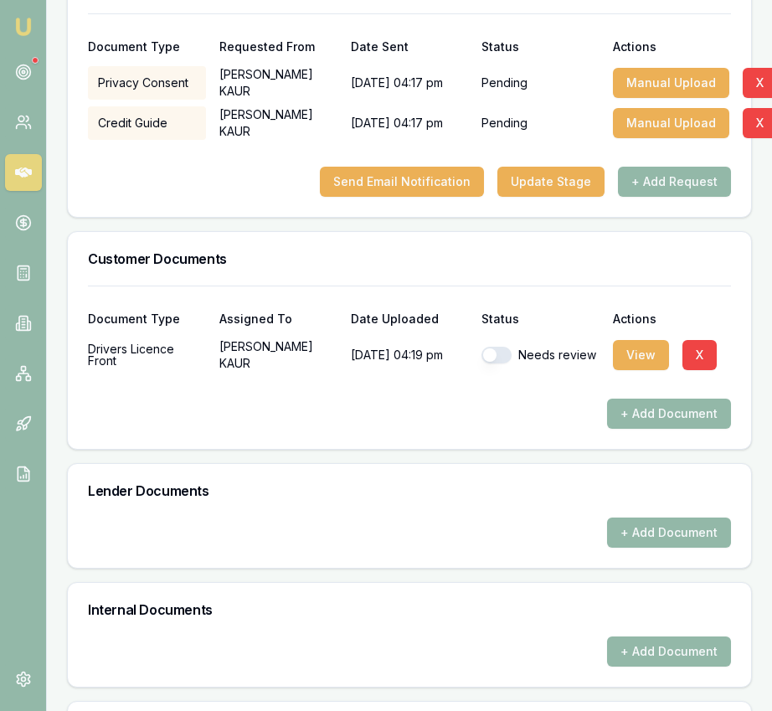
drag, startPoint x: 516, startPoint y: 403, endPoint x: 501, endPoint y: 395, distance: 17.2
click at [516, 398] on div at bounding box center [409, 385] width 643 height 27
click at [498, 363] on button "button" at bounding box center [496, 355] width 30 height 17
checkbox input "true"
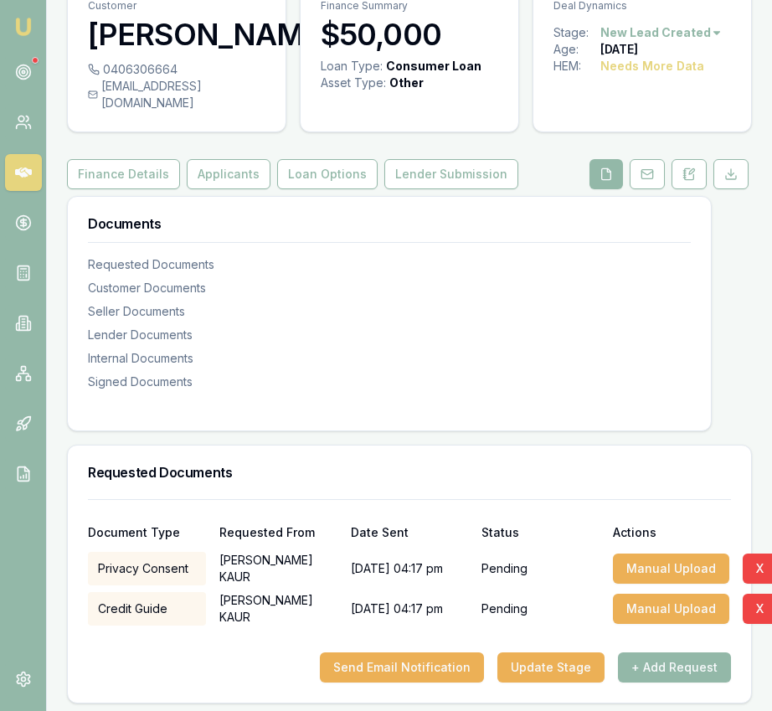
scroll to position [0, 0]
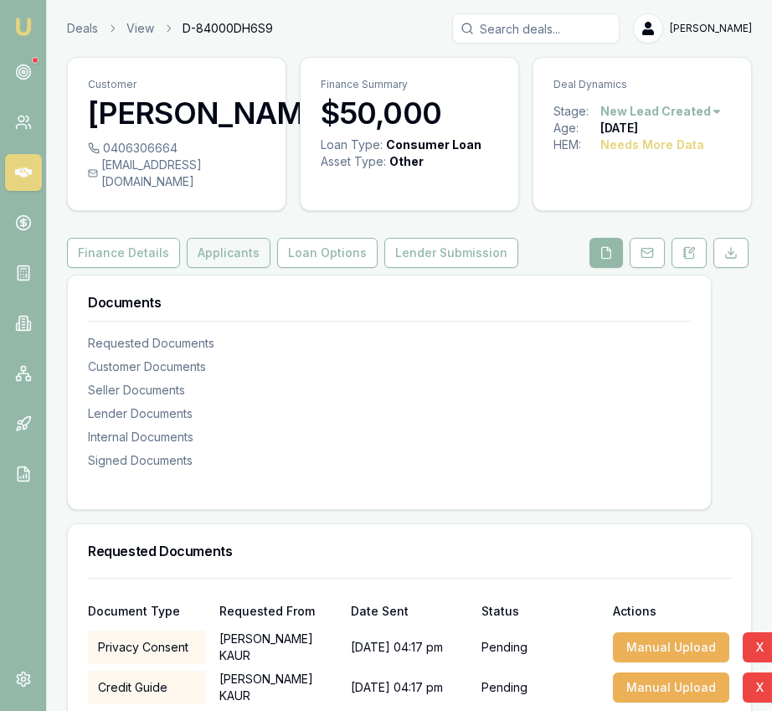
click at [236, 268] on button "Applicants" at bounding box center [229, 253] width 84 height 30
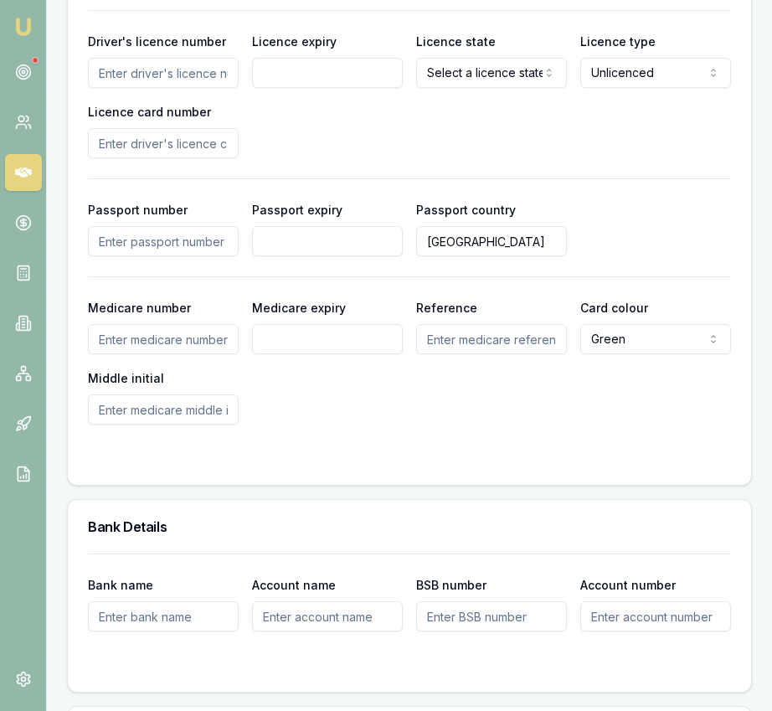
scroll to position [1452, 0]
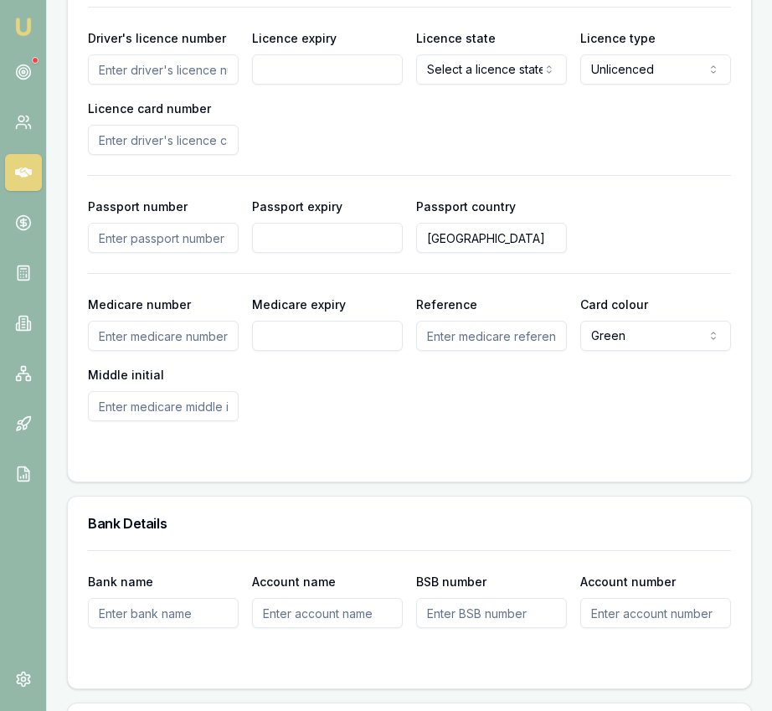
click at [336, 178] on div "Driver's licence number Licence expiry Licence state Select a licence state [GE…" at bounding box center [409, 214] width 643 height 414
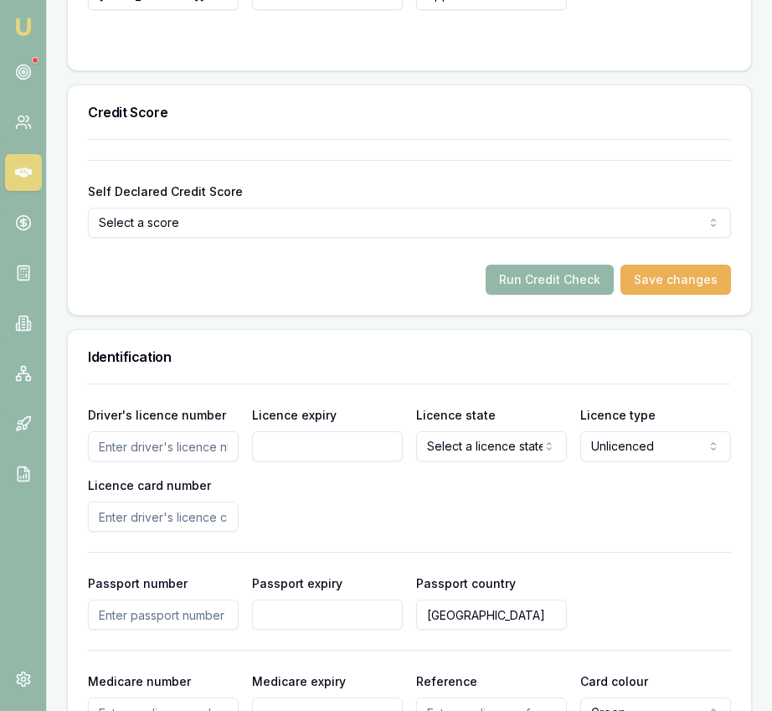
scroll to position [0, 0]
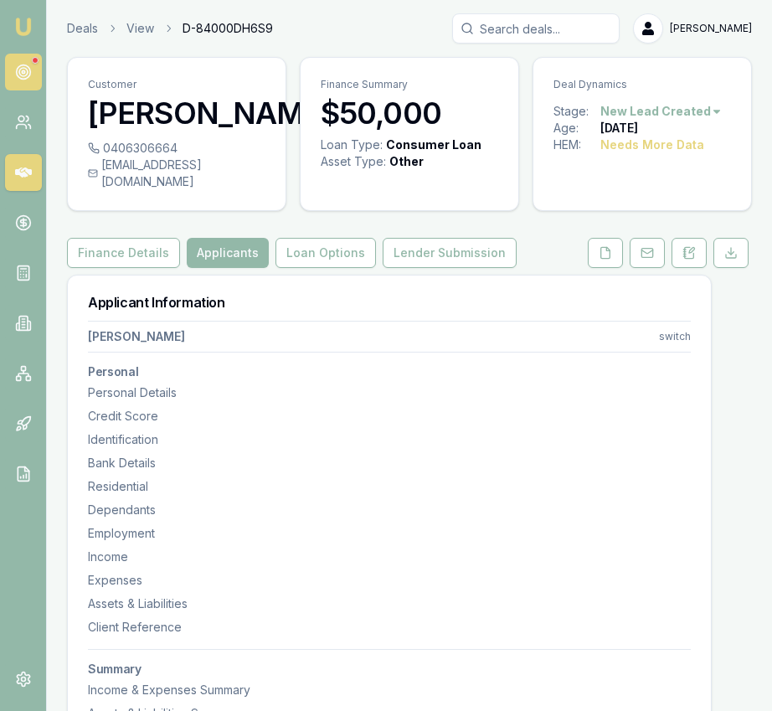
click at [26, 72] on icon at bounding box center [23, 72] width 17 height 17
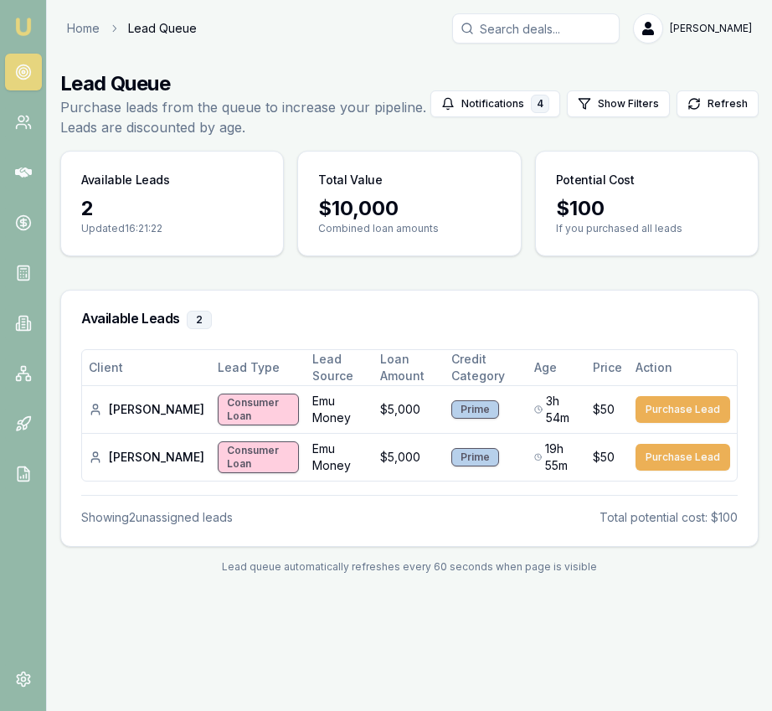
click at [23, 31] on img at bounding box center [23, 27] width 20 height 20
